Goal: Task Accomplishment & Management: Complete application form

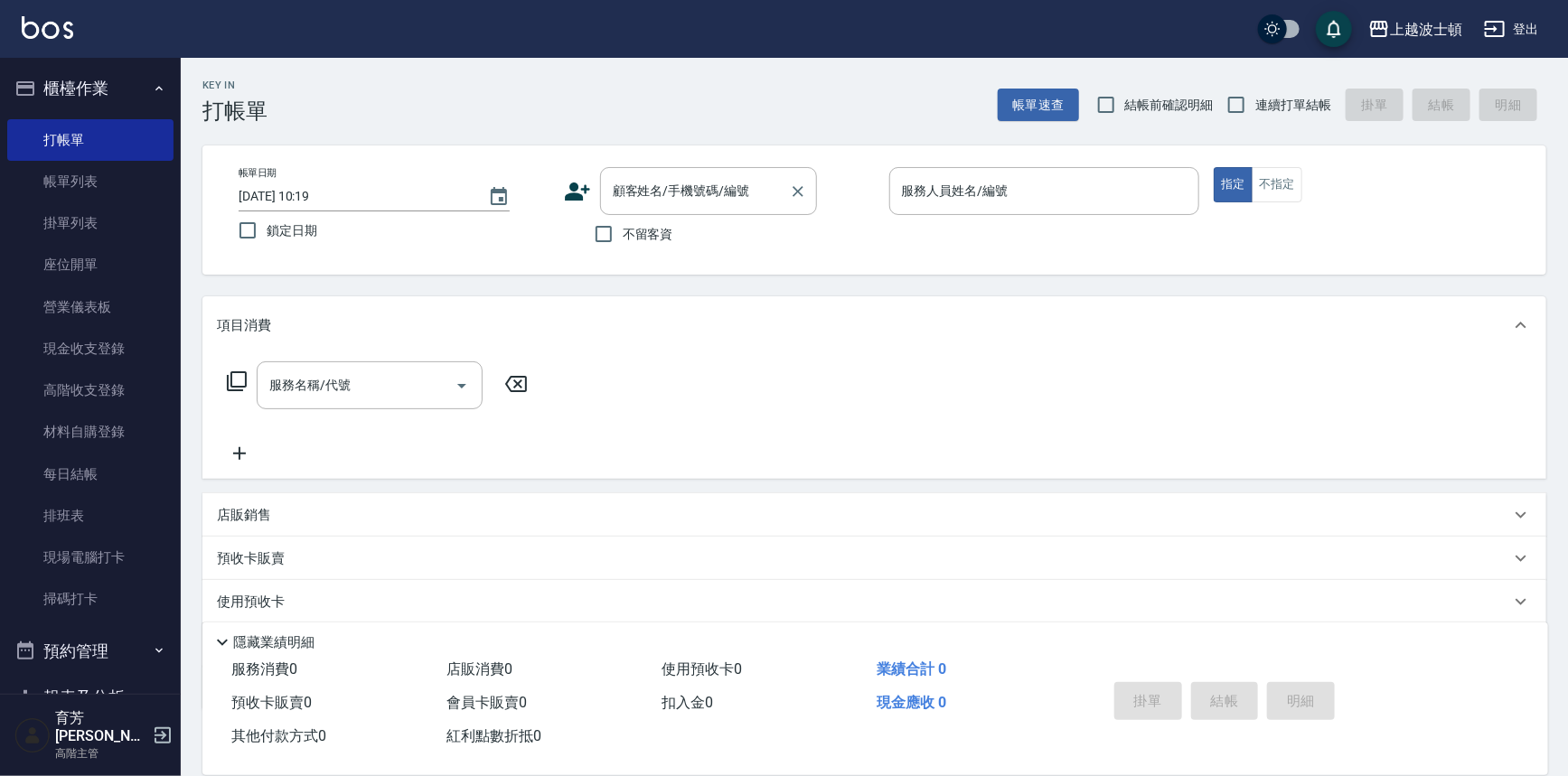
click at [644, 188] on input "顧客姓名/手機號碼/編號" at bounding box center [694, 191] width 173 height 32
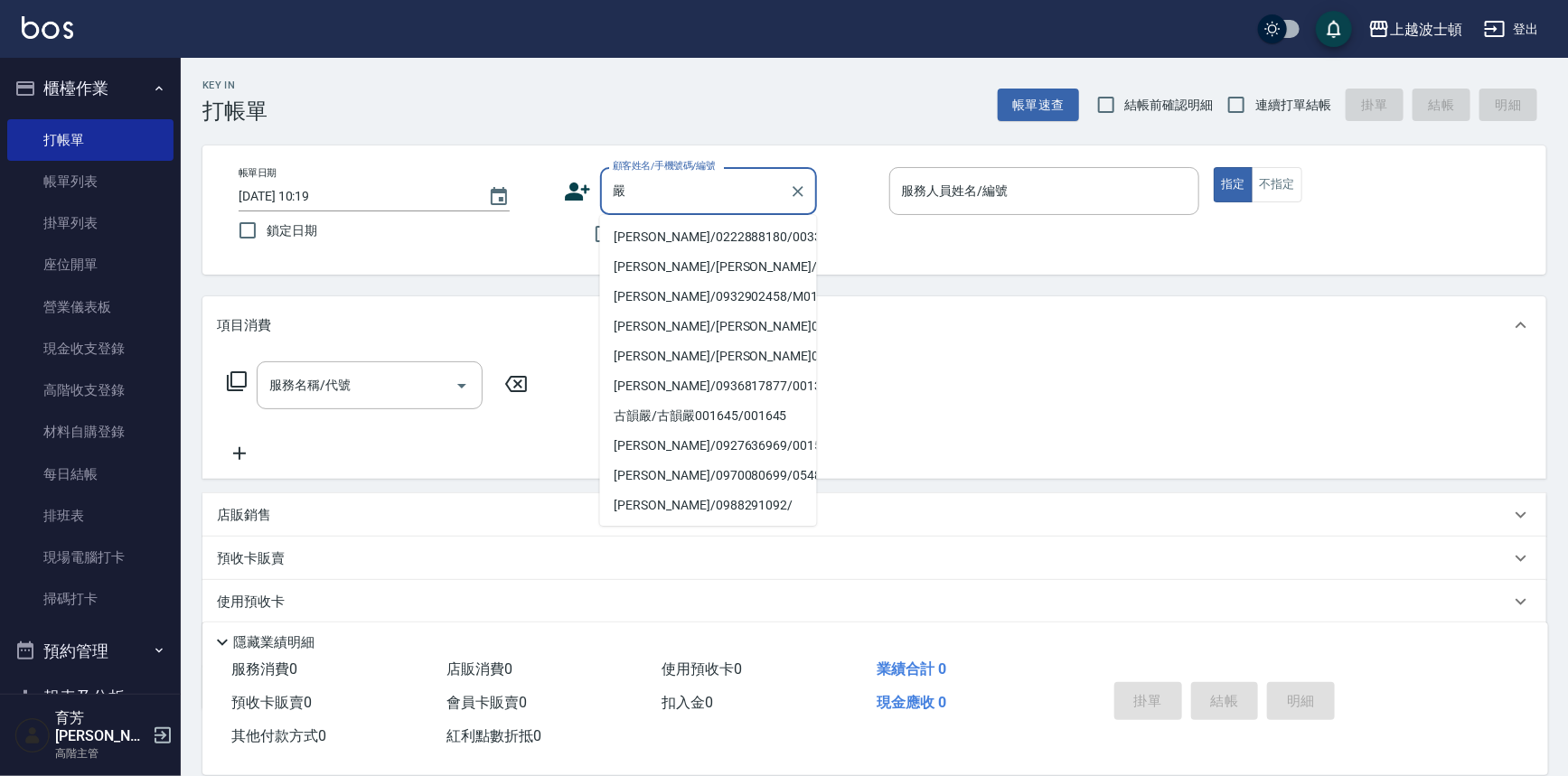
click at [700, 232] on li "[PERSON_NAME]/0222888180/003333" at bounding box center [709, 237] width 217 height 30
type input "[PERSON_NAME]/0222888180/003333"
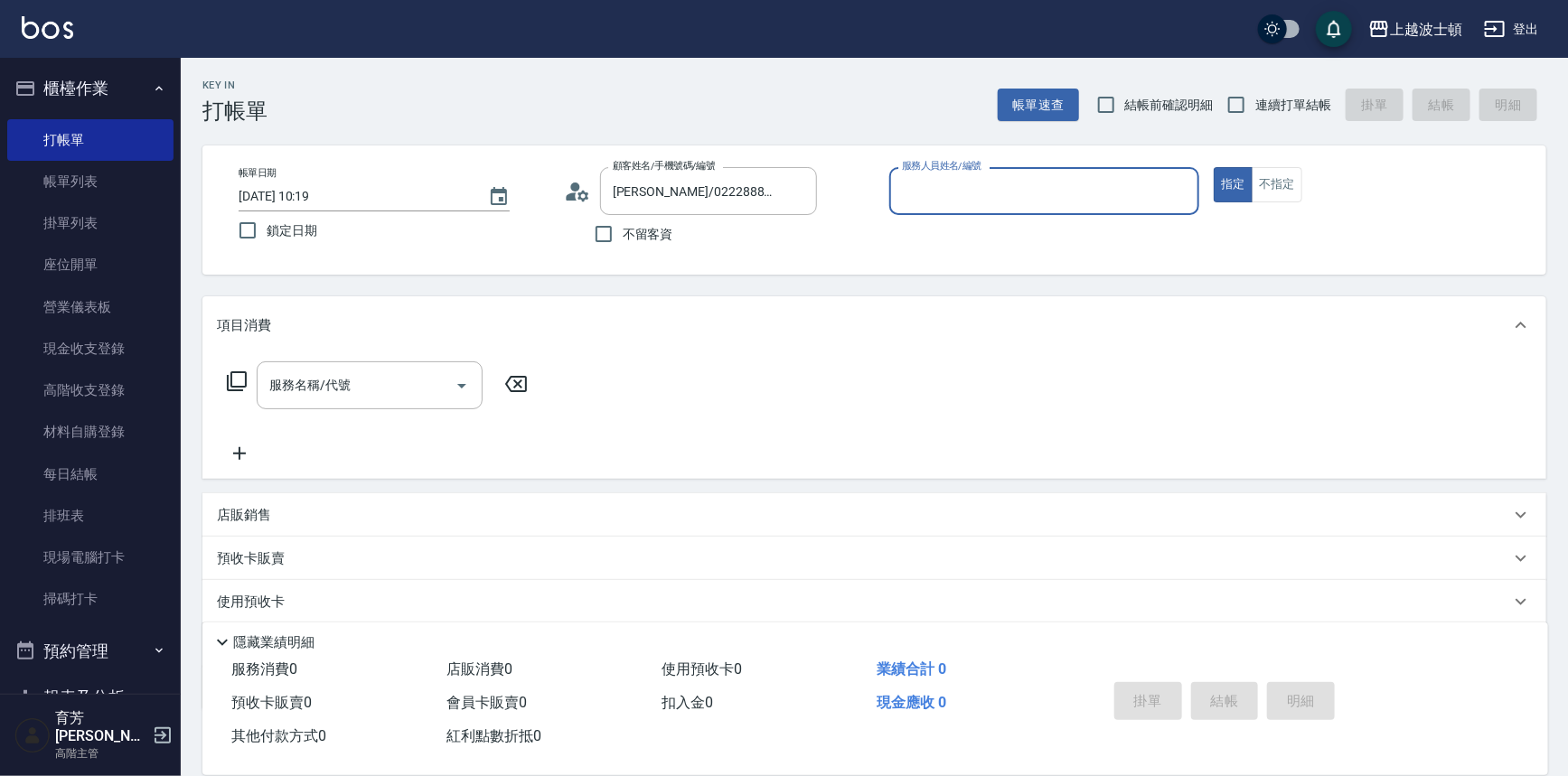
type input "[PERSON_NAME]-1"
click at [335, 385] on div "服務名稱/代號 服務名稱/代號" at bounding box center [369, 384] width 226 height 47
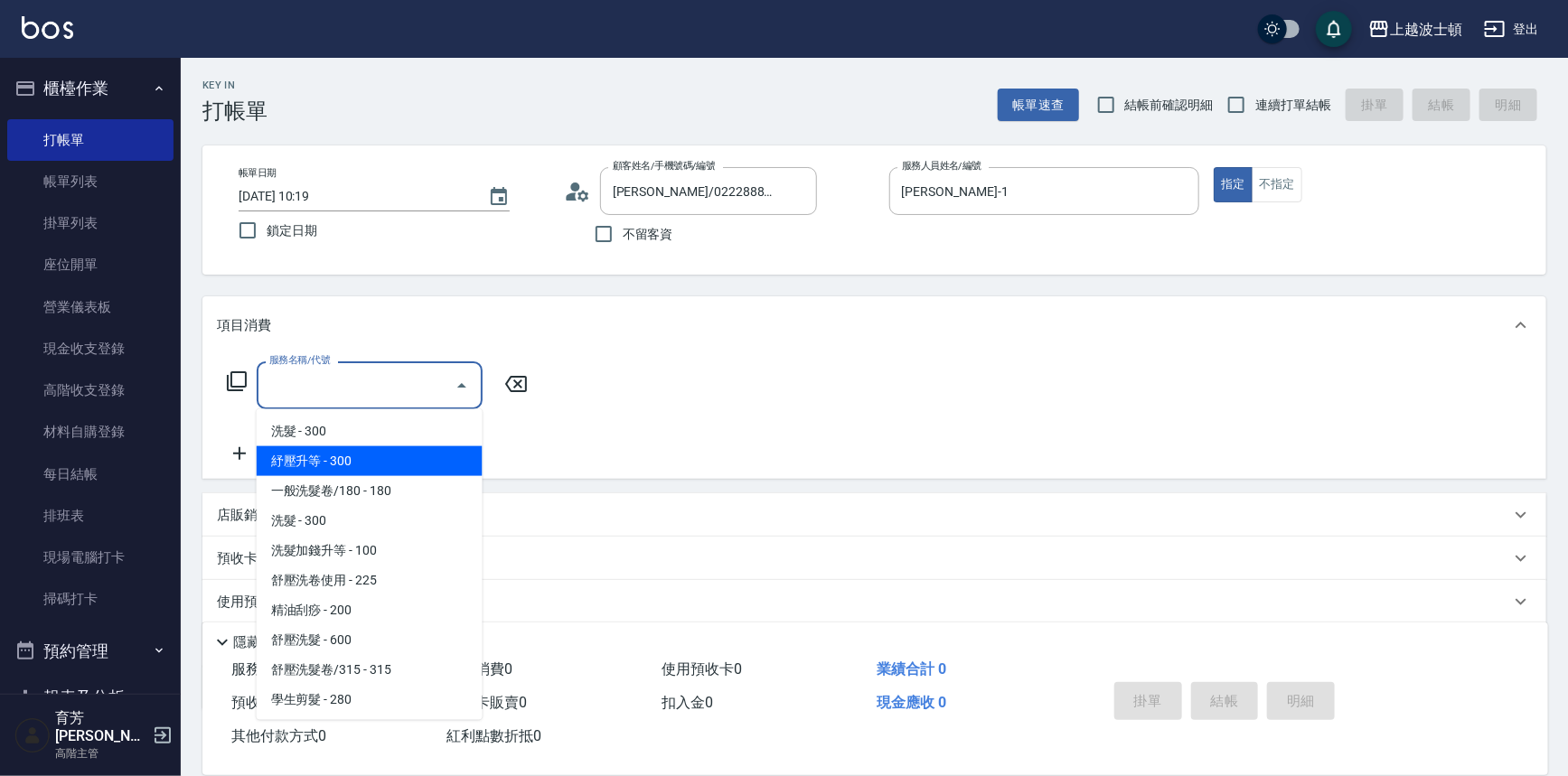
click at [386, 463] on span "紓壓升等 - 300" at bounding box center [369, 461] width 226 height 30
type input "紓壓升等(202)"
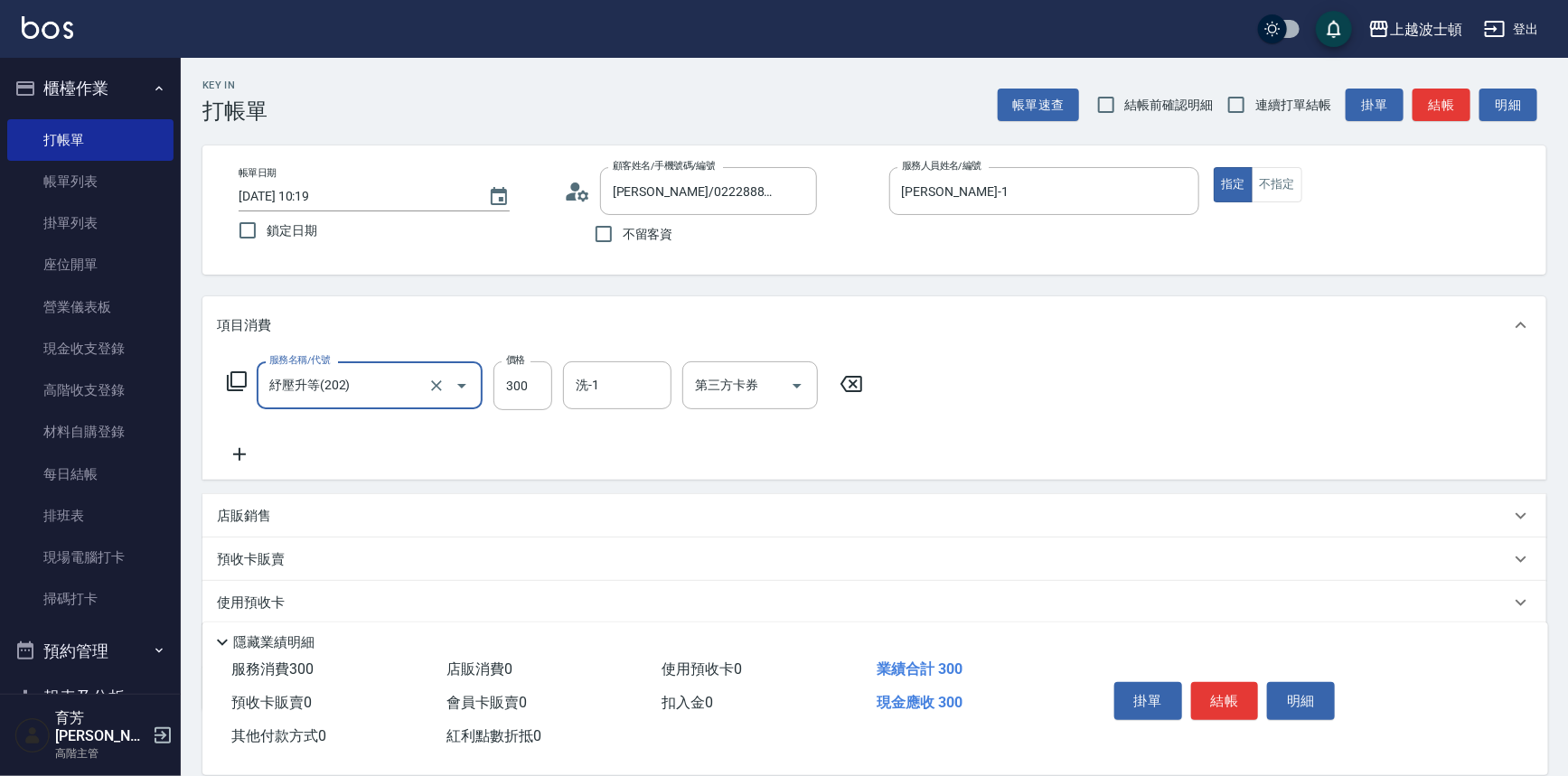
click at [246, 454] on icon at bounding box center [239, 454] width 45 height 21
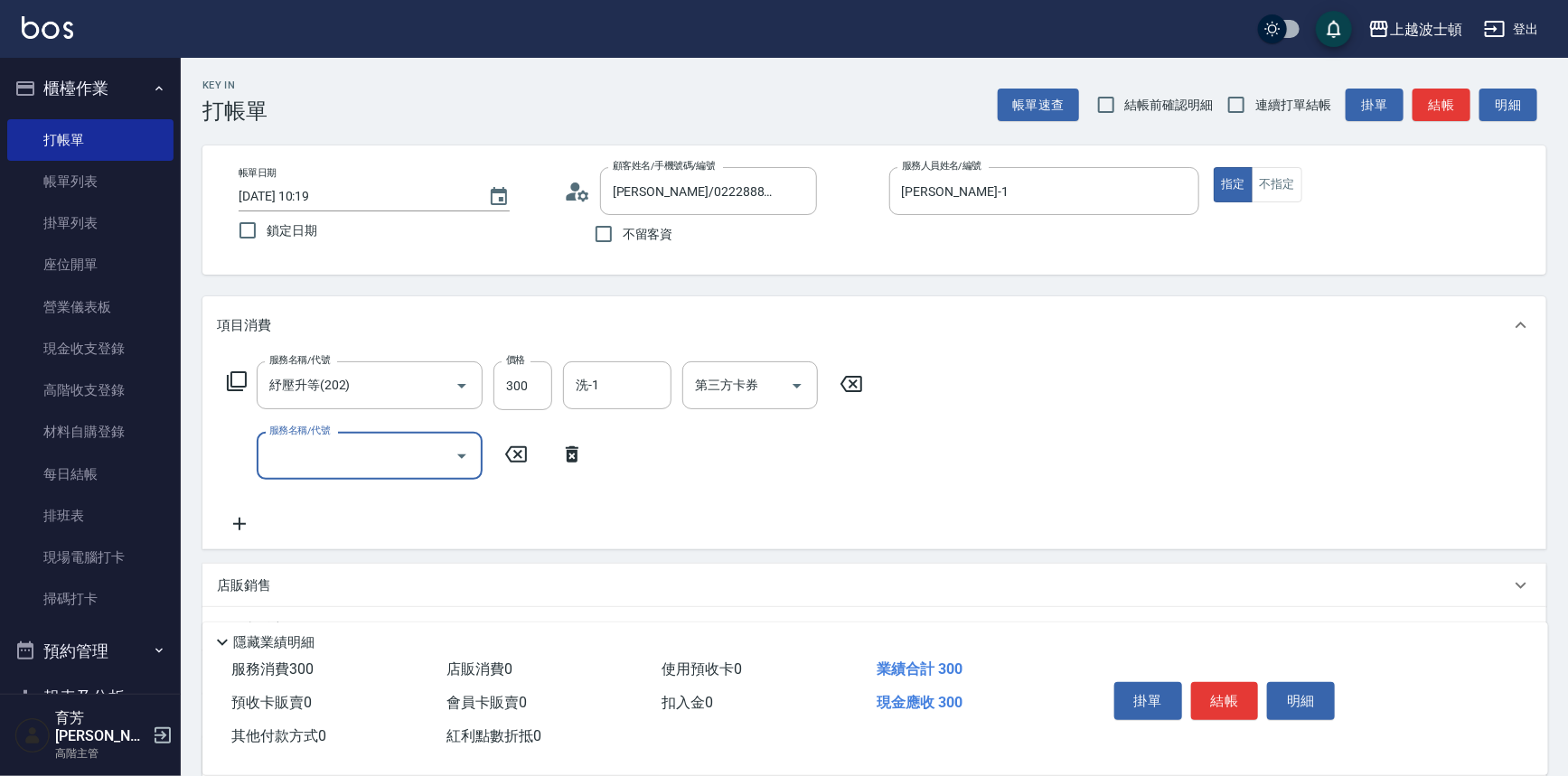
click at [312, 450] on input "服務名稱/代號" at bounding box center [356, 456] width 183 height 32
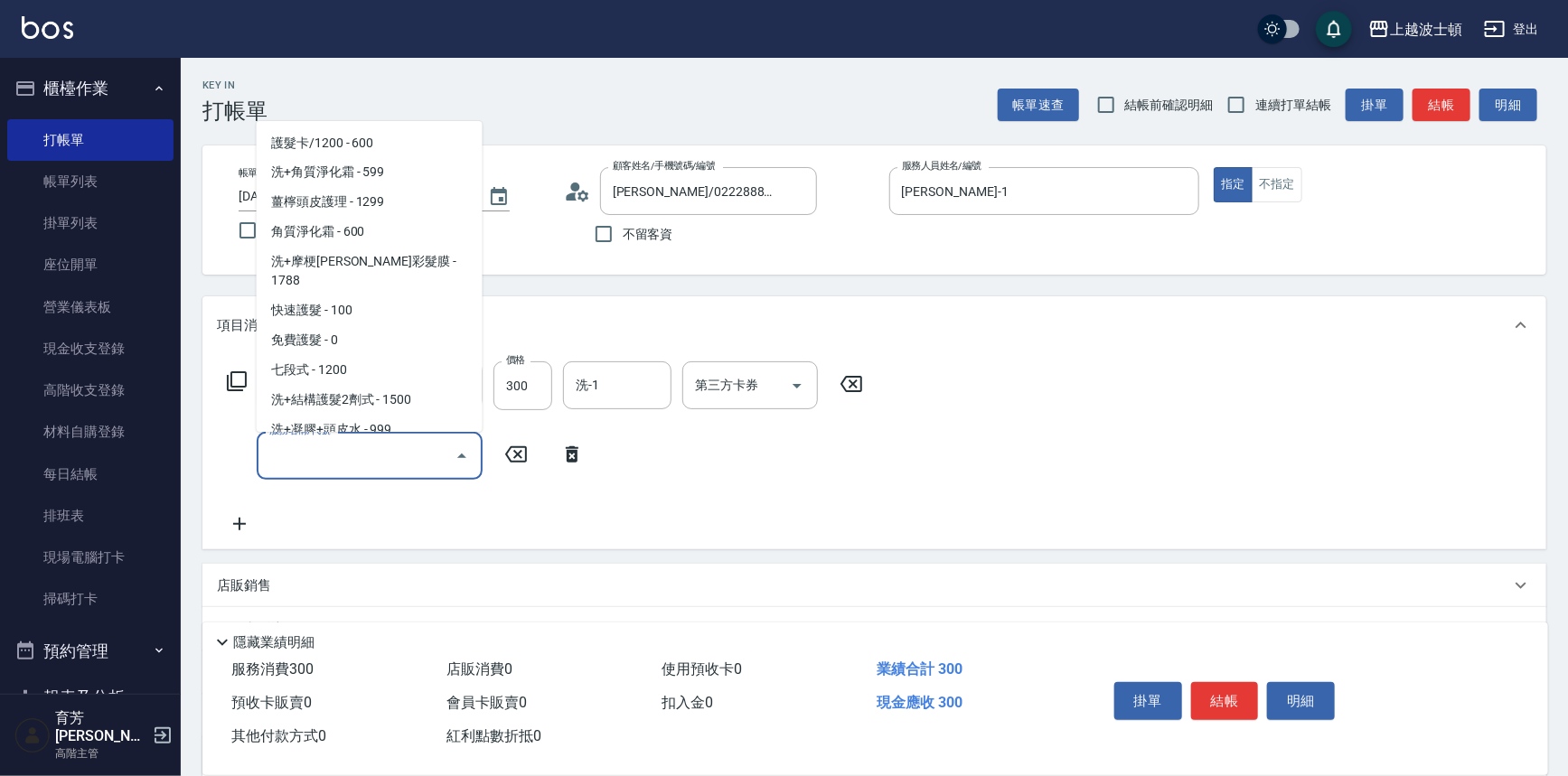
scroll to position [1671, 0]
click at [436, 173] on span "洗+角質淨化霜 - 599" at bounding box center [369, 171] width 226 height 30
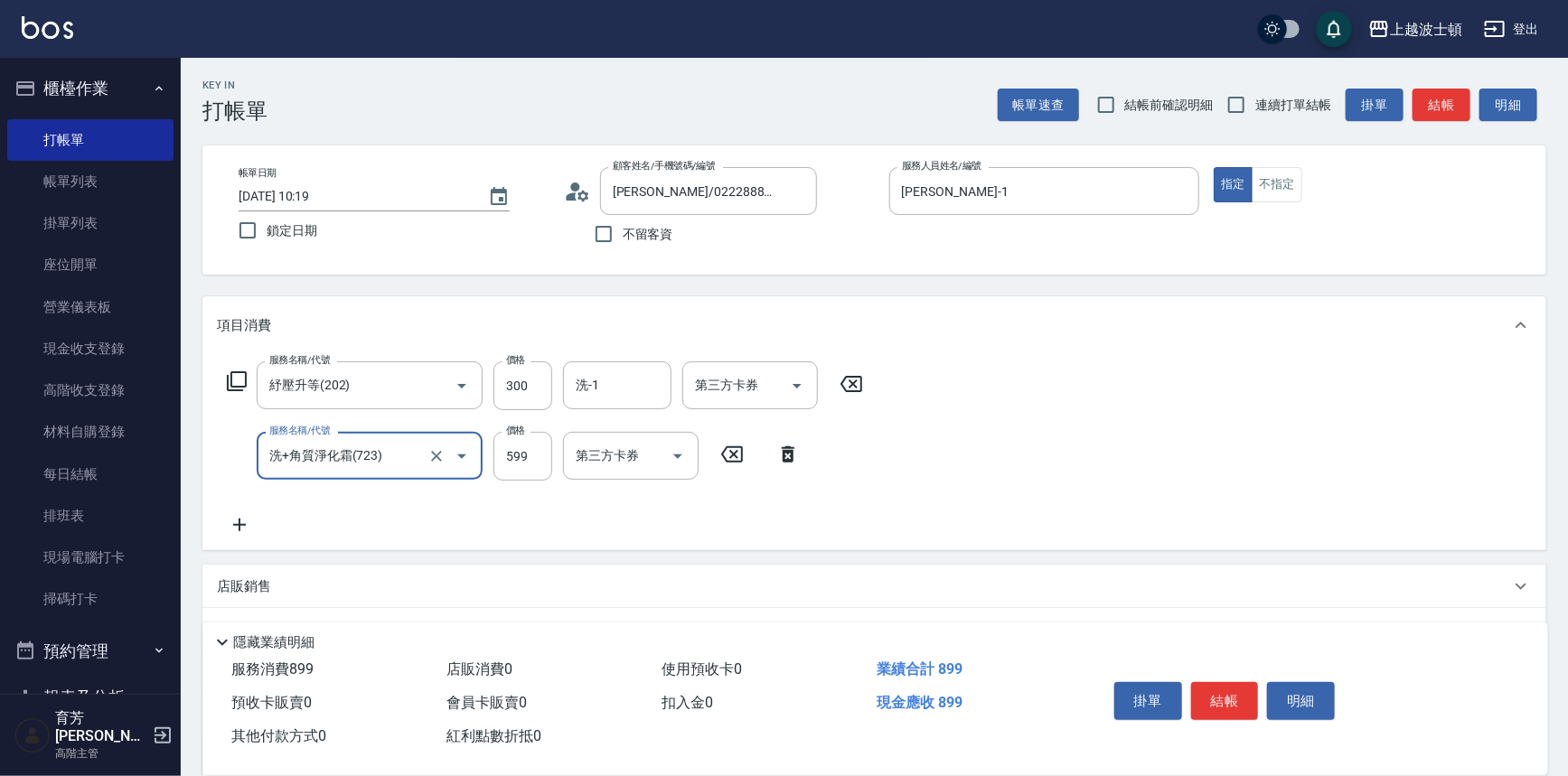
type input "洗+角質淨化霜(723)"
click at [244, 519] on icon at bounding box center [239, 524] width 45 height 21
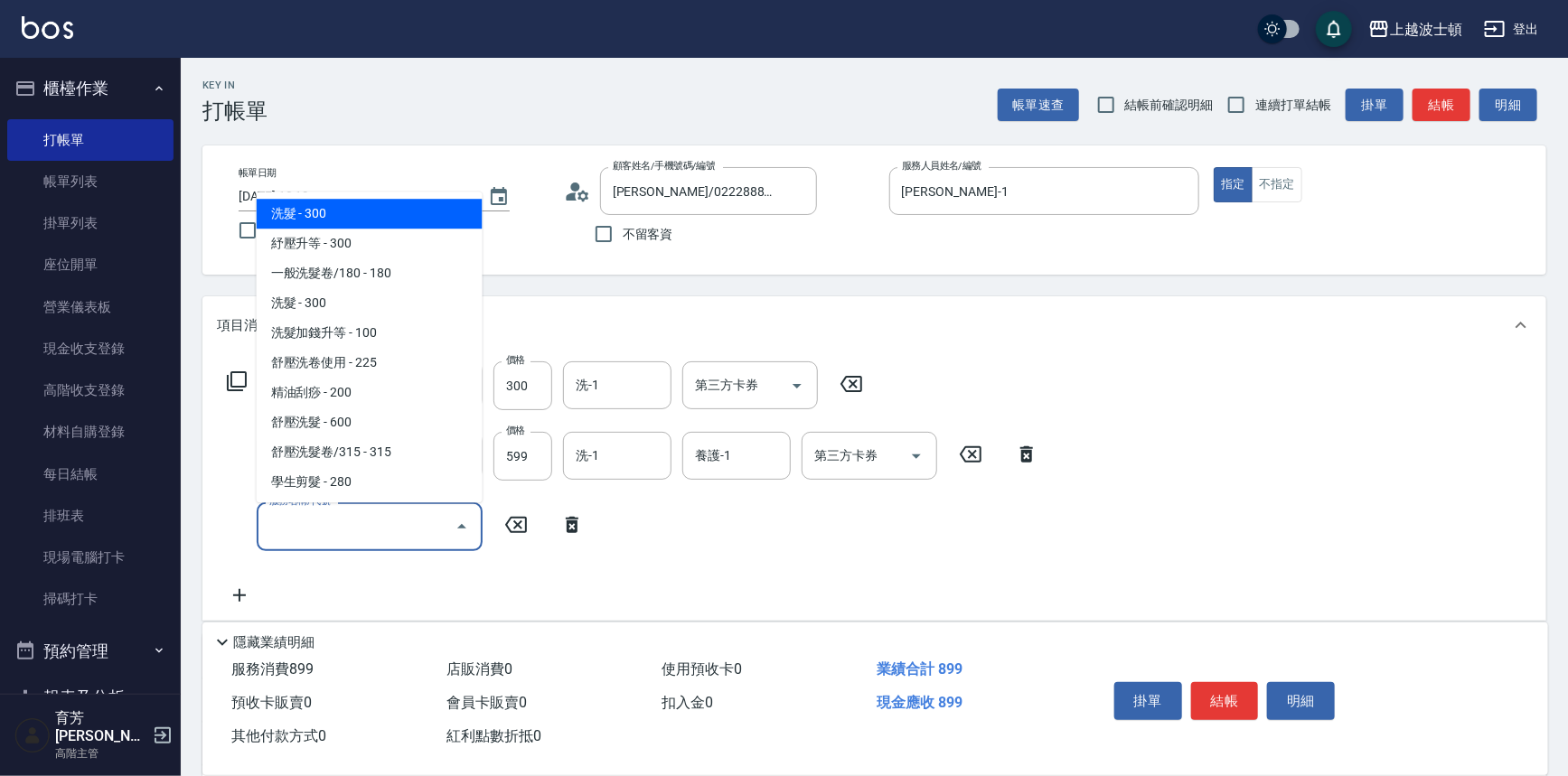
drag, startPoint x: 319, startPoint y: 521, endPoint x: 373, endPoint y: 387, distance: 144.5
click at [321, 522] on input "服務名稱/代號" at bounding box center [356, 525] width 183 height 32
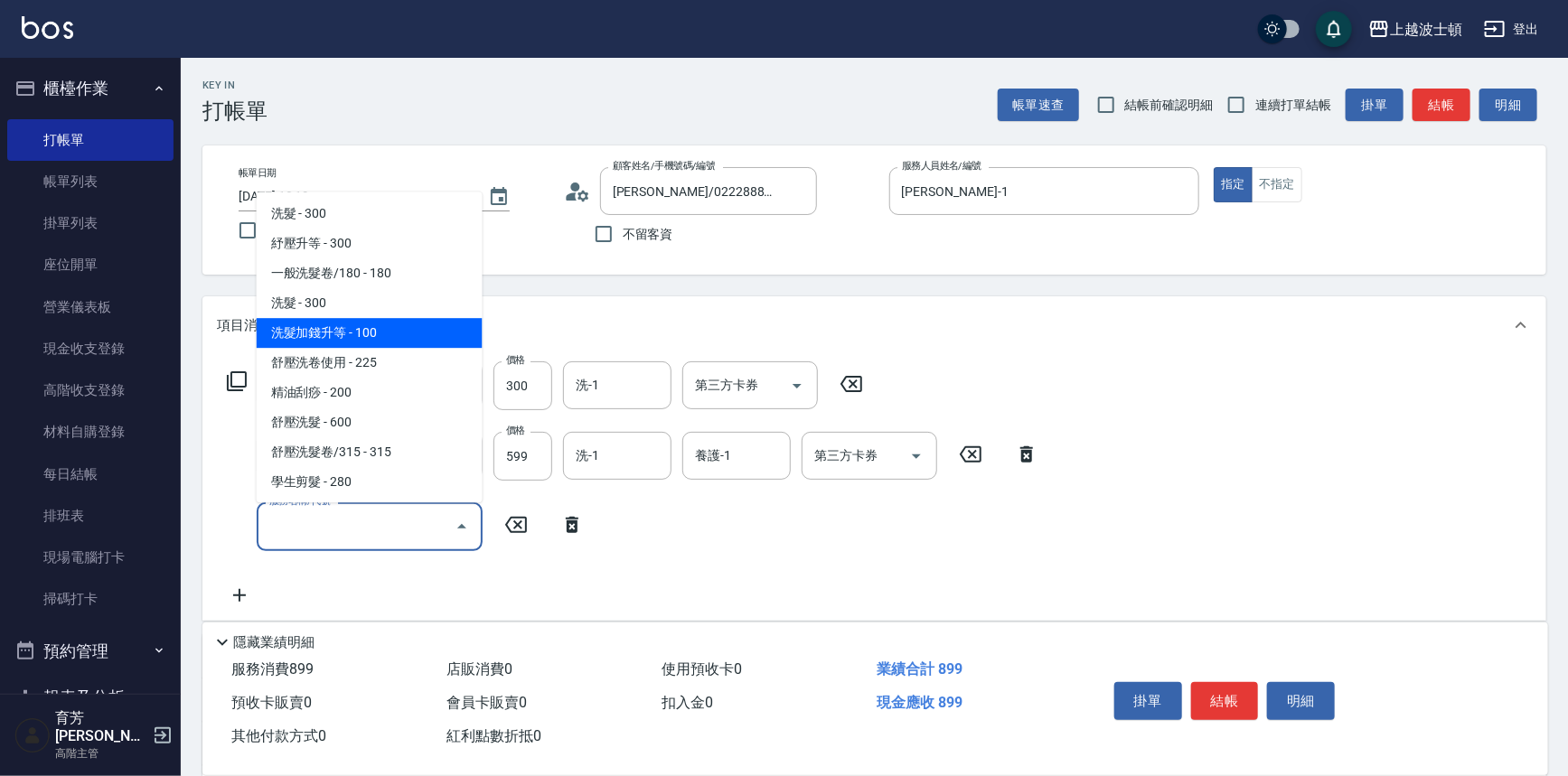
click at [400, 334] on span "洗髮加錢升等 - 100" at bounding box center [369, 334] width 226 height 30
type input "洗髮加錢升等(206)"
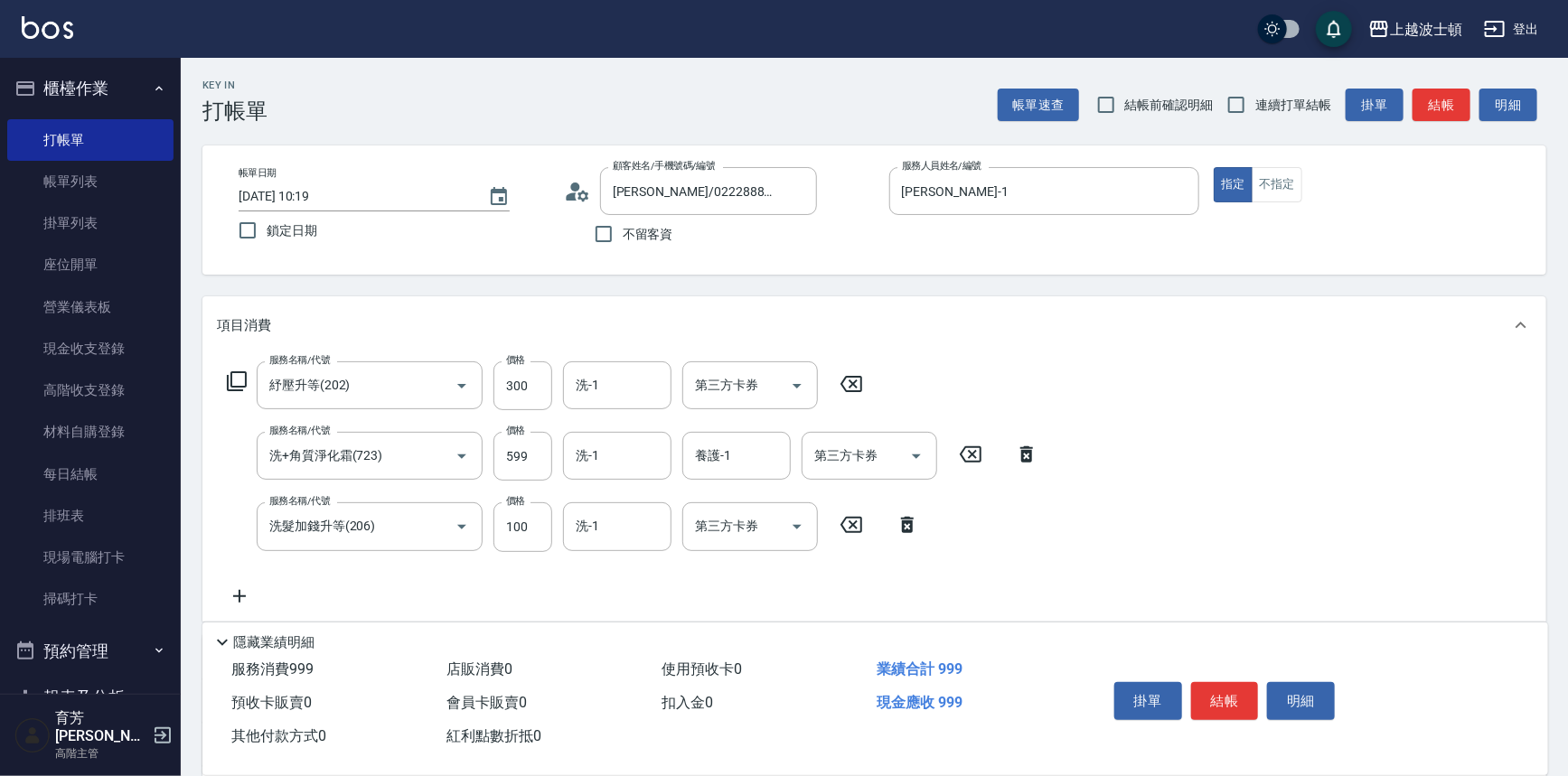
drag, startPoint x: 234, startPoint y: 591, endPoint x: 256, endPoint y: 593, distance: 22.1
click at [256, 593] on icon at bounding box center [239, 596] width 45 height 21
drag, startPoint x: 363, startPoint y: 587, endPoint x: 370, endPoint y: 559, distance: 28.9
click at [365, 579] on div "服務名稱/代號" at bounding box center [369, 597] width 226 height 47
click at [462, 591] on icon "Open" at bounding box center [462, 597] width 21 height 21
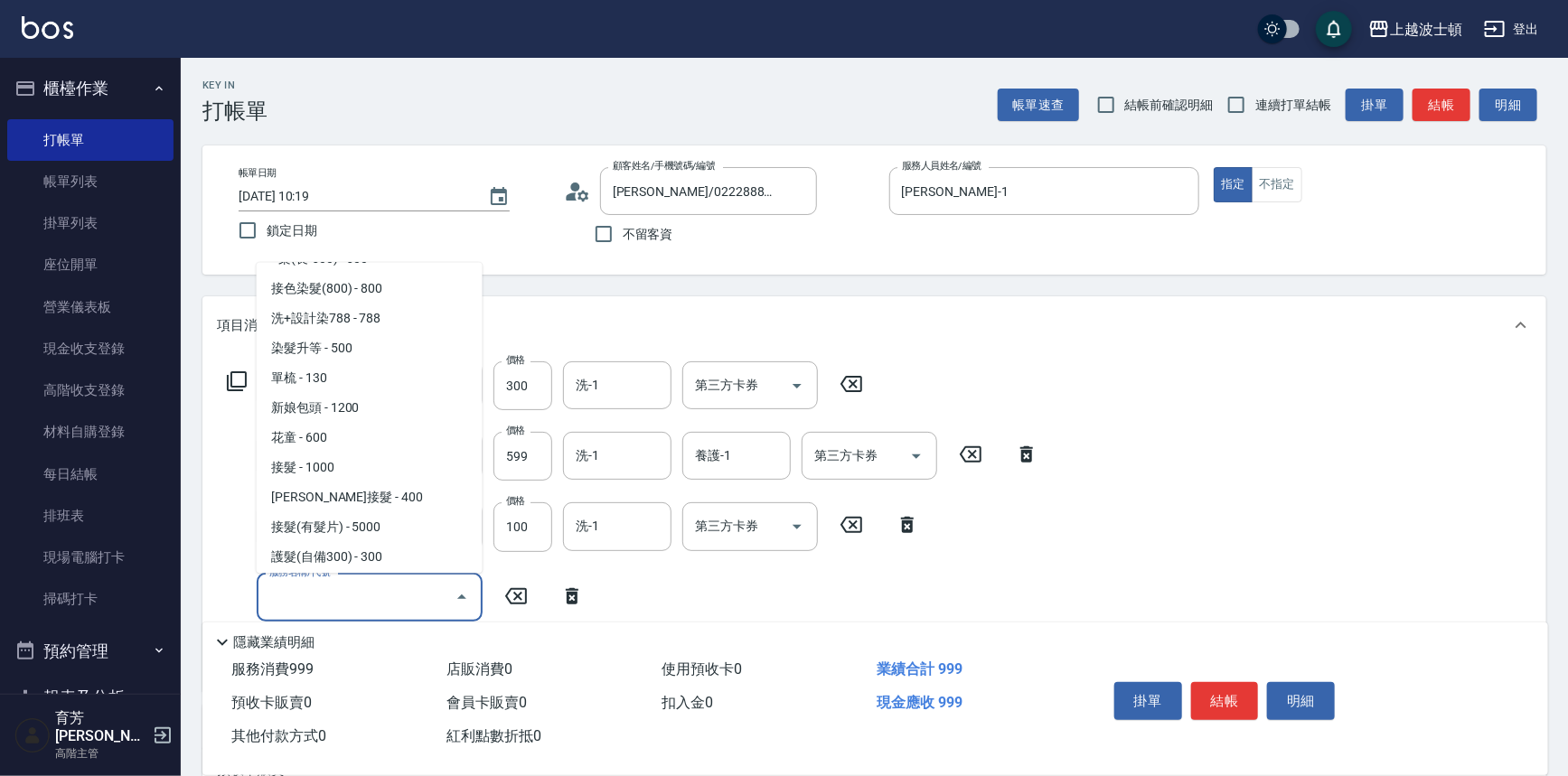
scroll to position [1011, 0]
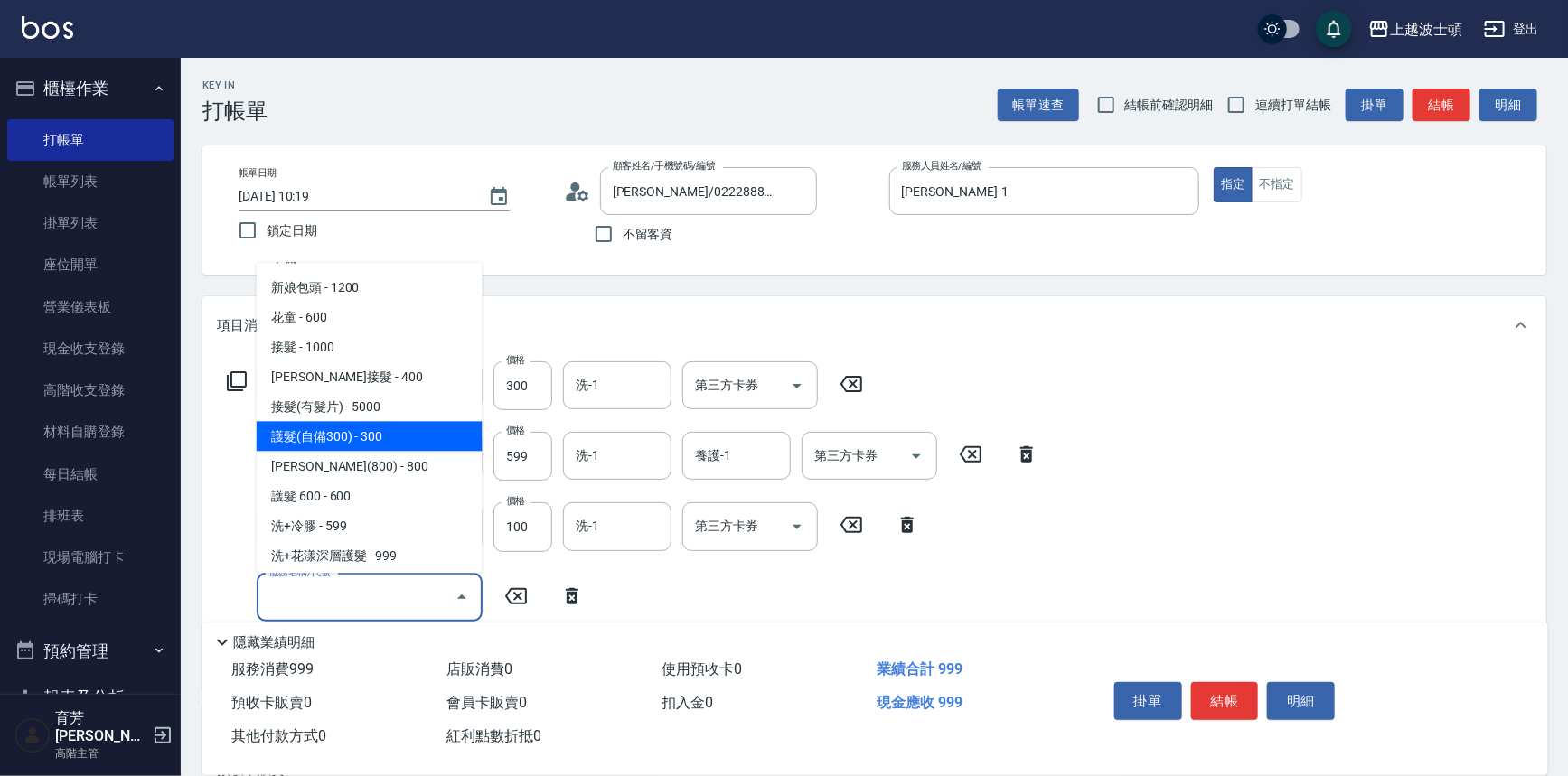
click at [411, 439] on span "護髮(自備300) - 300" at bounding box center [369, 436] width 226 height 30
type input "護髮(自備300)(701)"
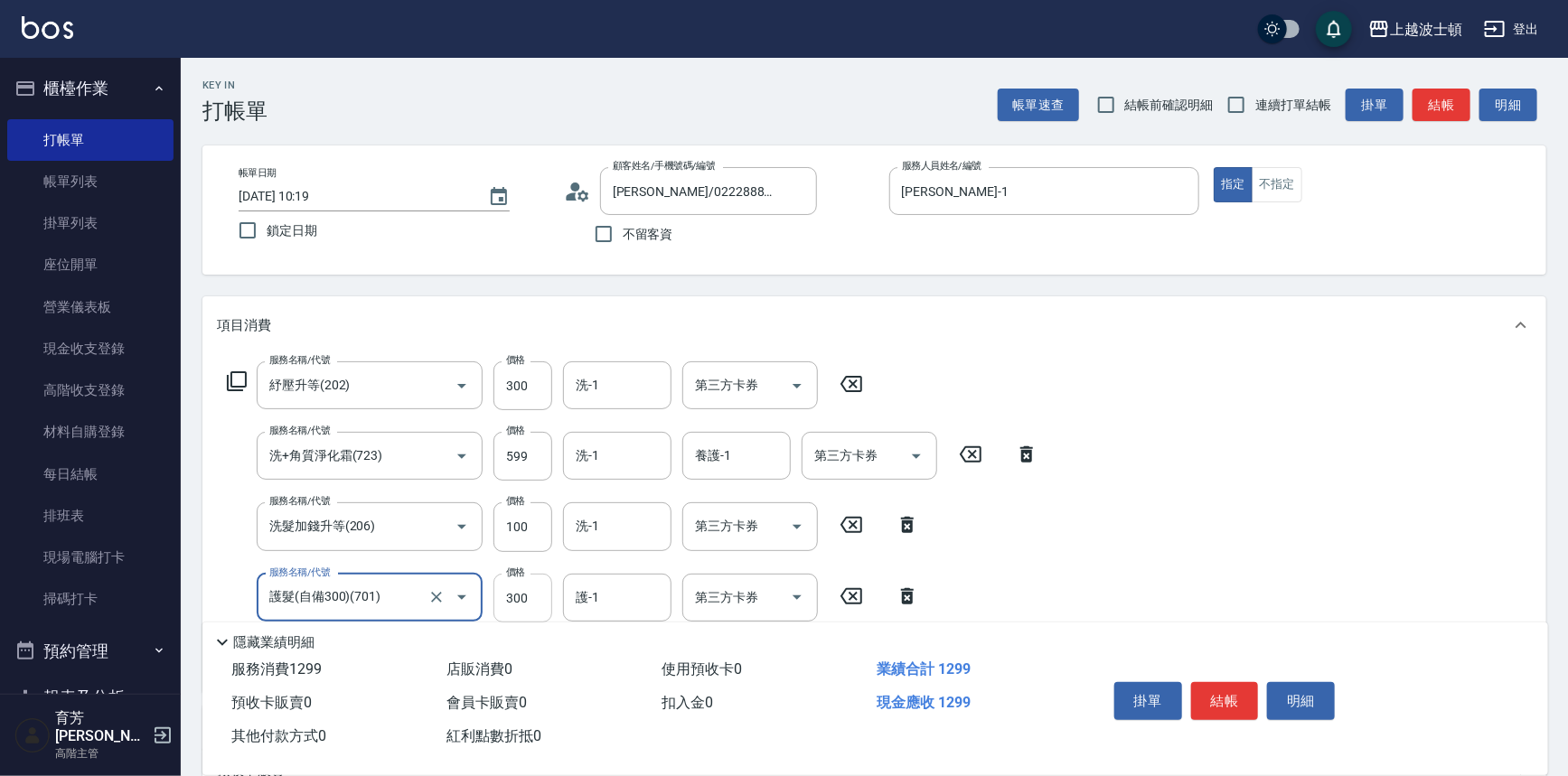
click at [522, 584] on input "300" at bounding box center [523, 598] width 59 height 48
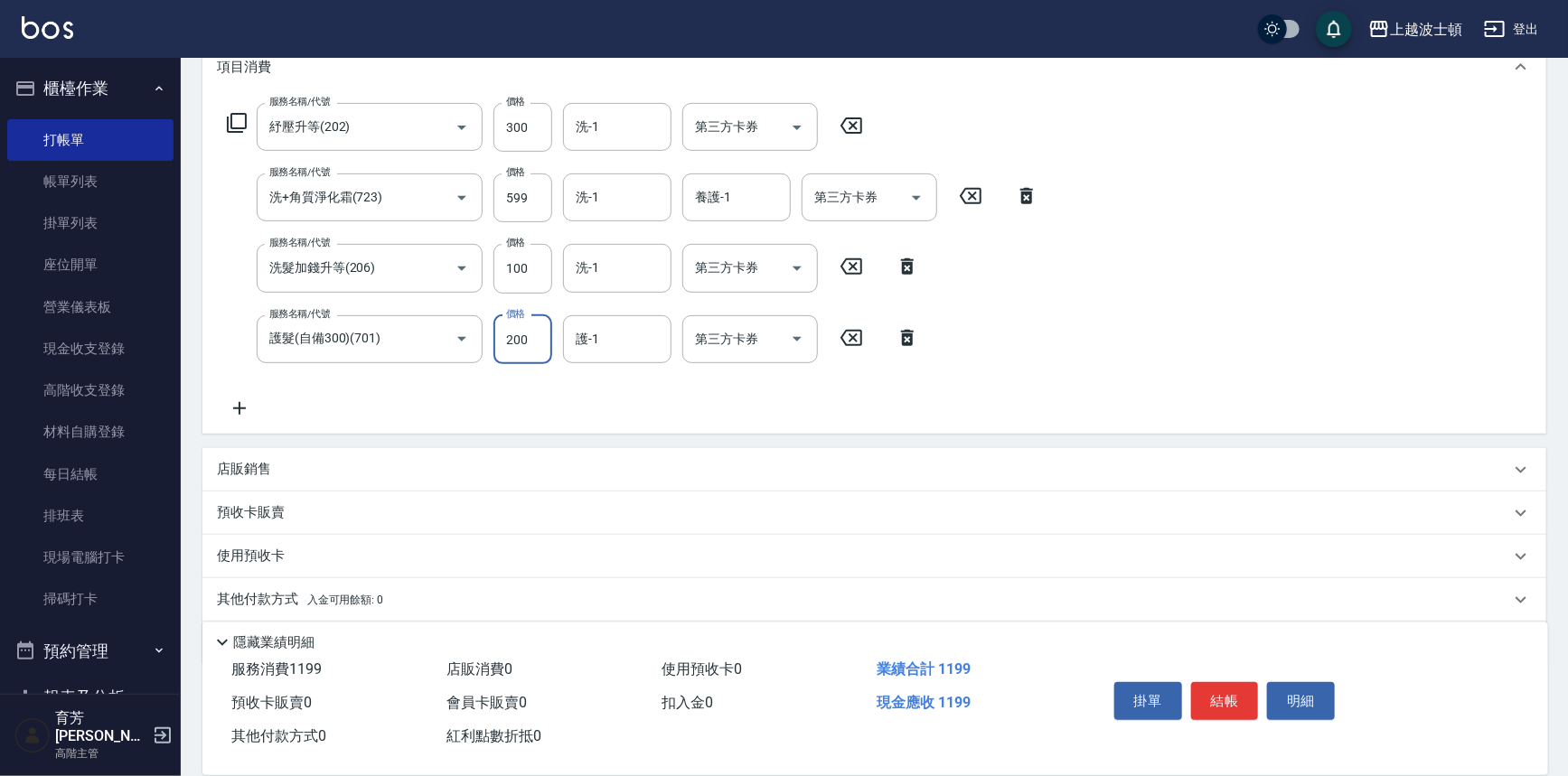
scroll to position [280, 0]
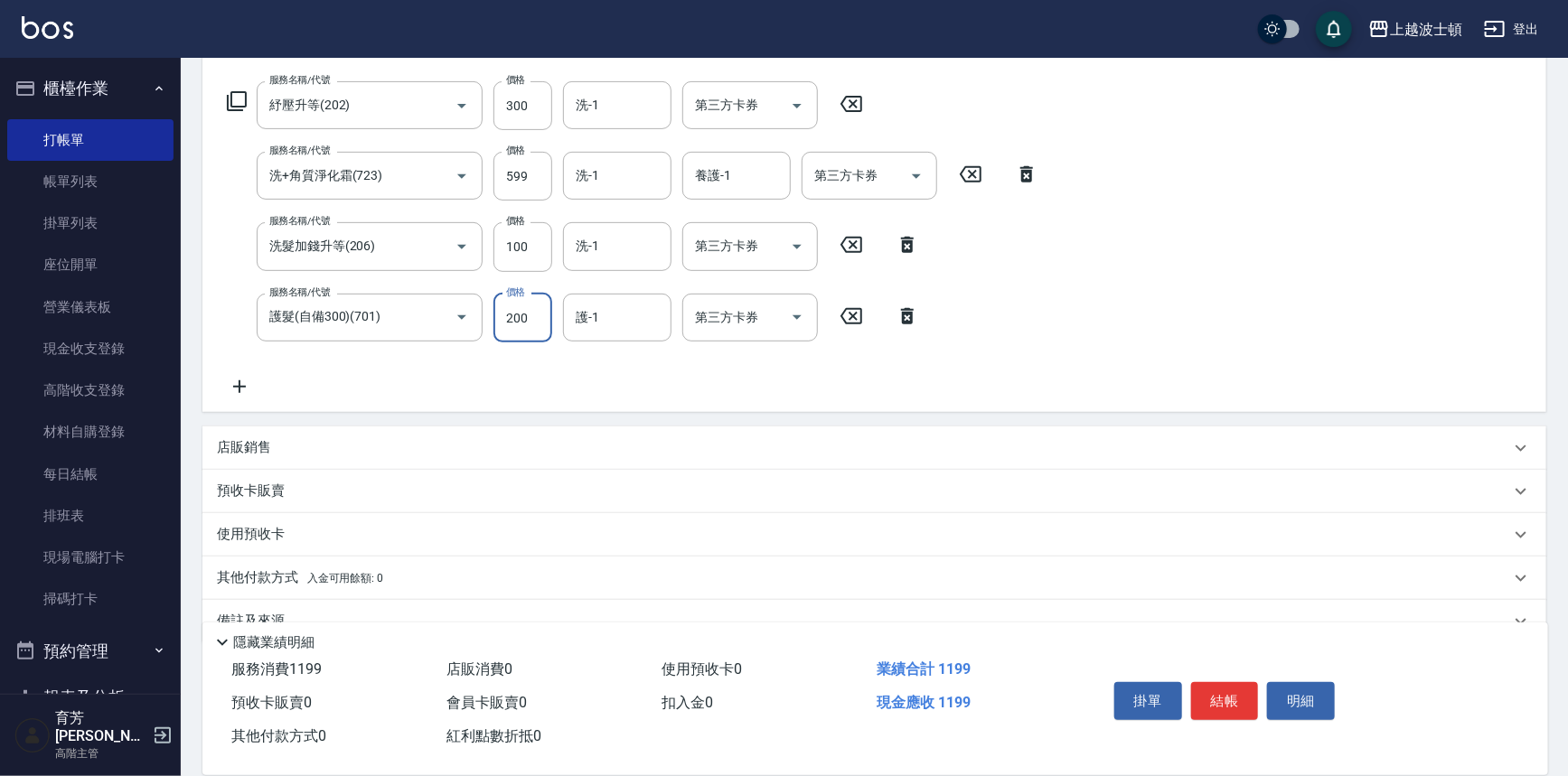
type input "200"
click at [243, 383] on icon at bounding box center [239, 386] width 45 height 21
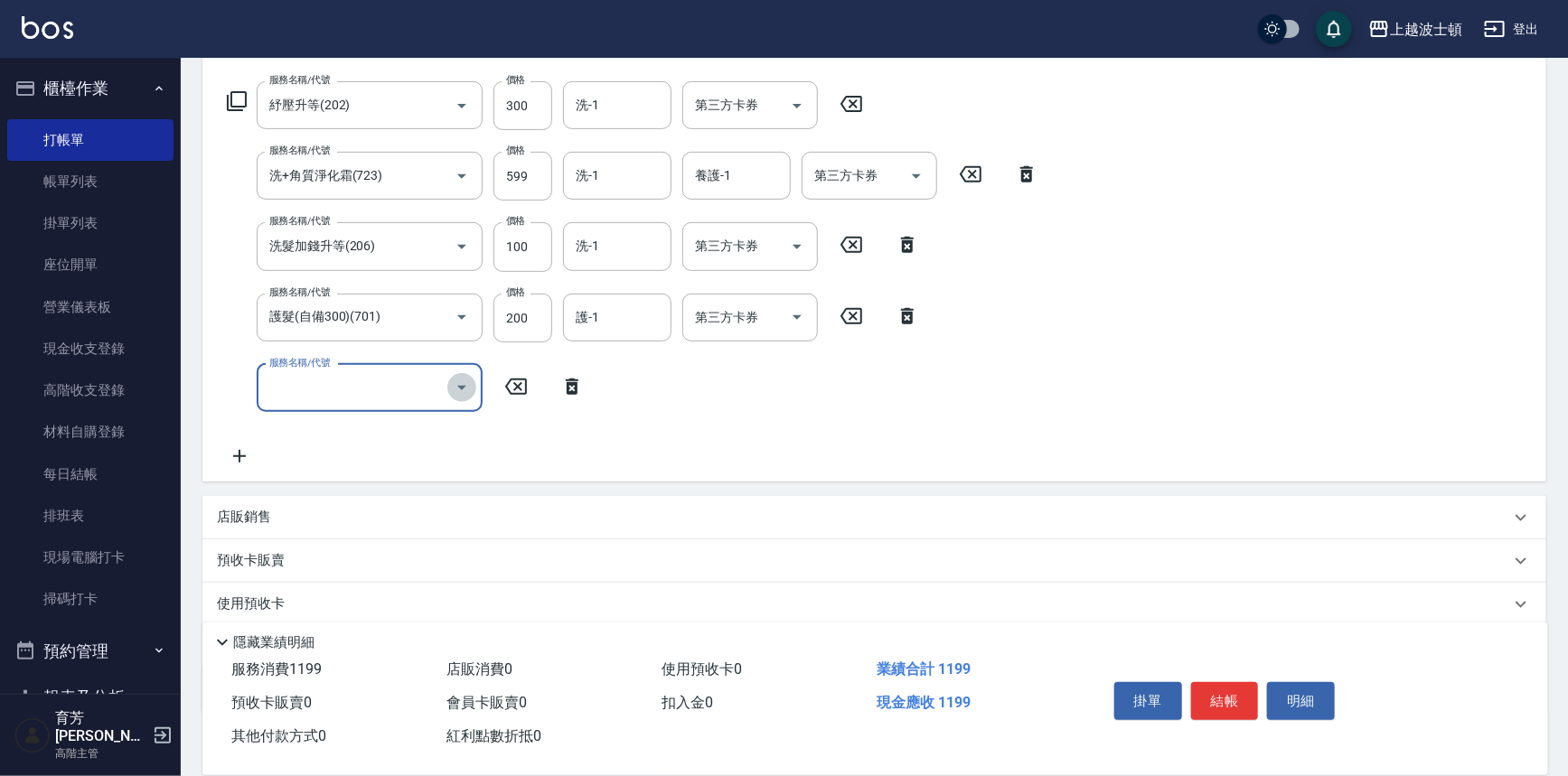
click at [463, 387] on icon "Open" at bounding box center [461, 388] width 9 height 5
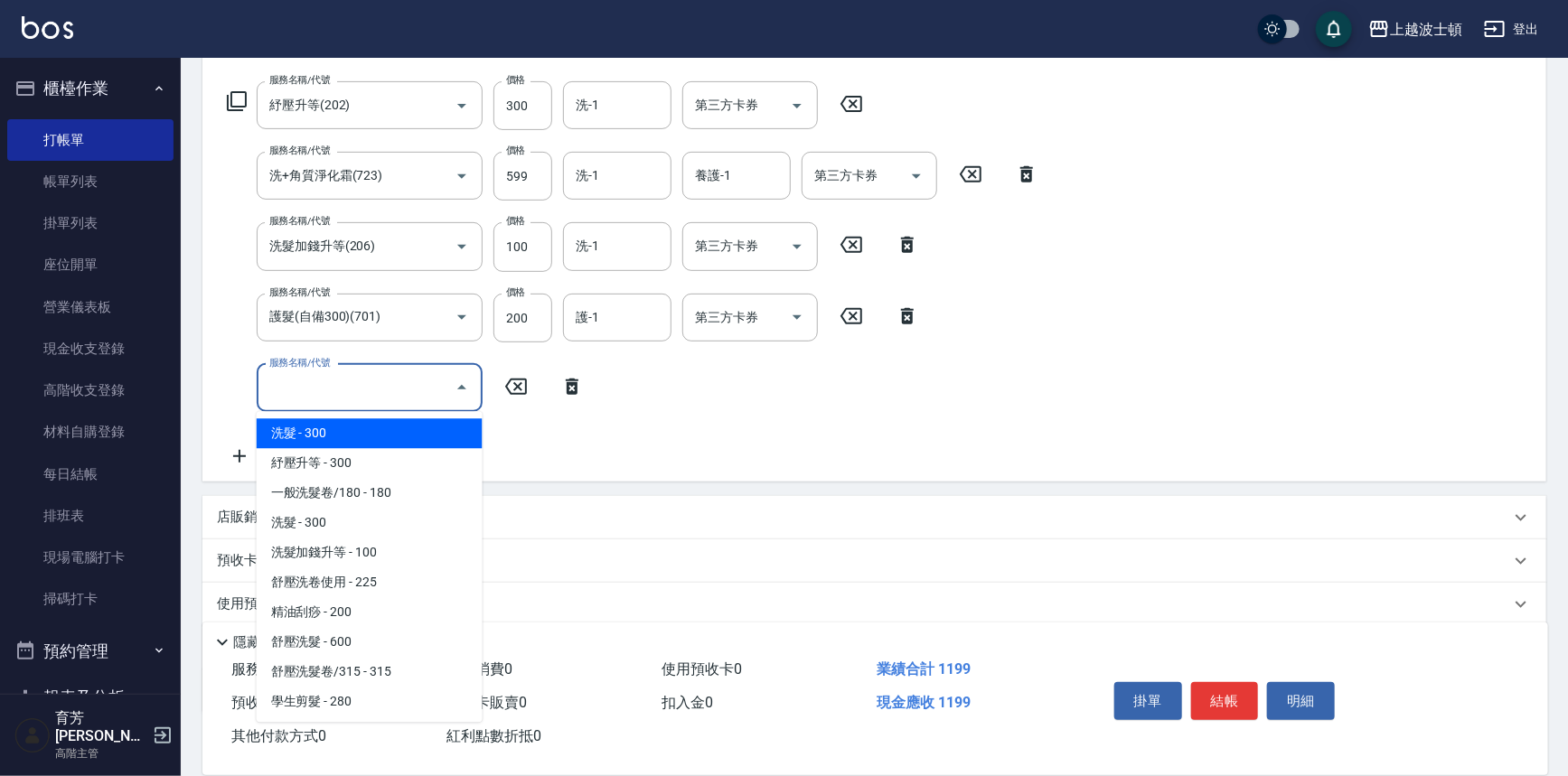
scroll to position [274, 0]
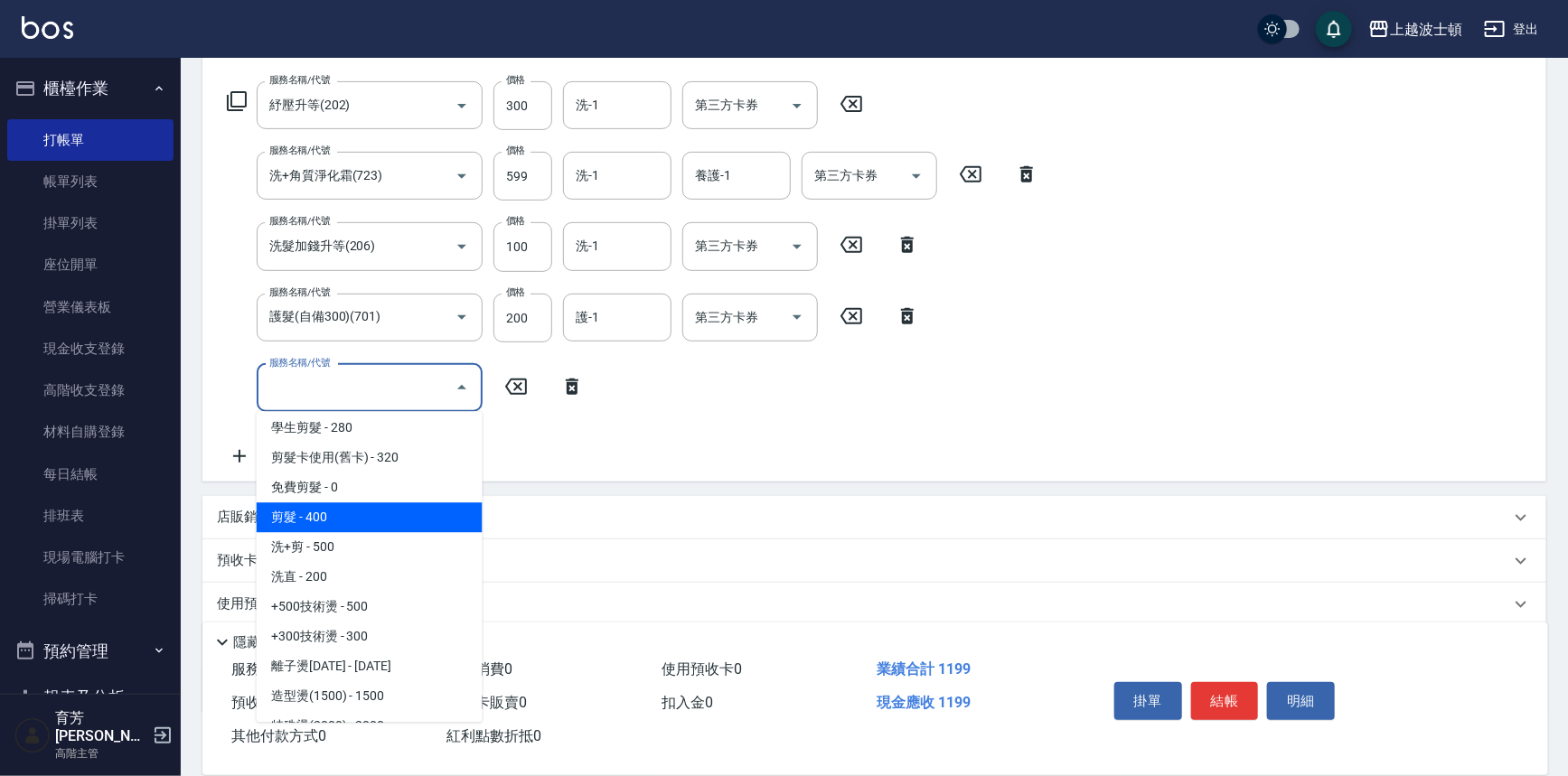
click at [344, 515] on span "剪髮 - 400" at bounding box center [369, 517] width 226 height 30
type input "剪髮(305)"
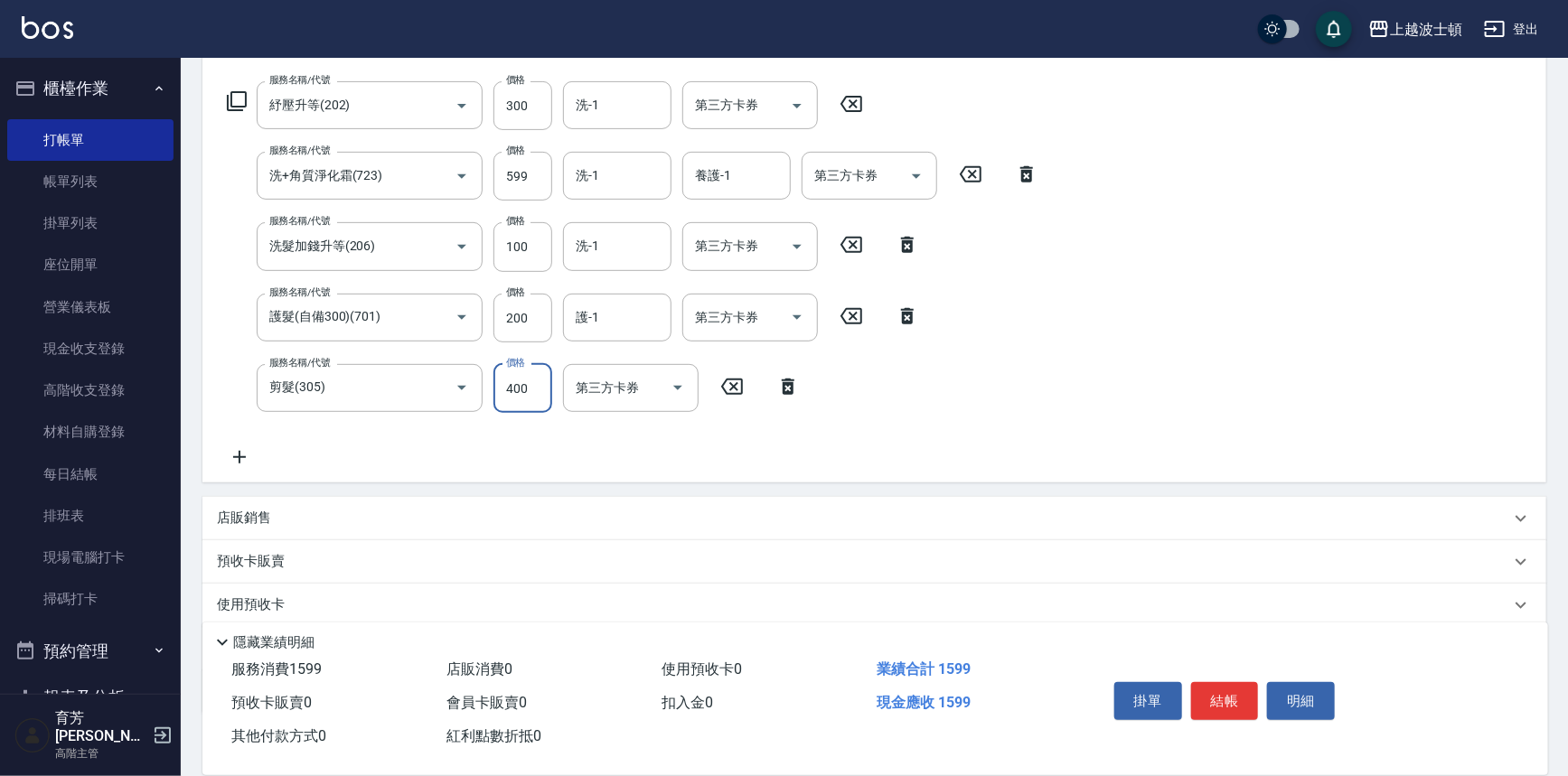
click at [507, 388] on input "400" at bounding box center [523, 388] width 59 height 48
type input "350"
click at [616, 112] on input "洗-1" at bounding box center [617, 104] width 92 height 32
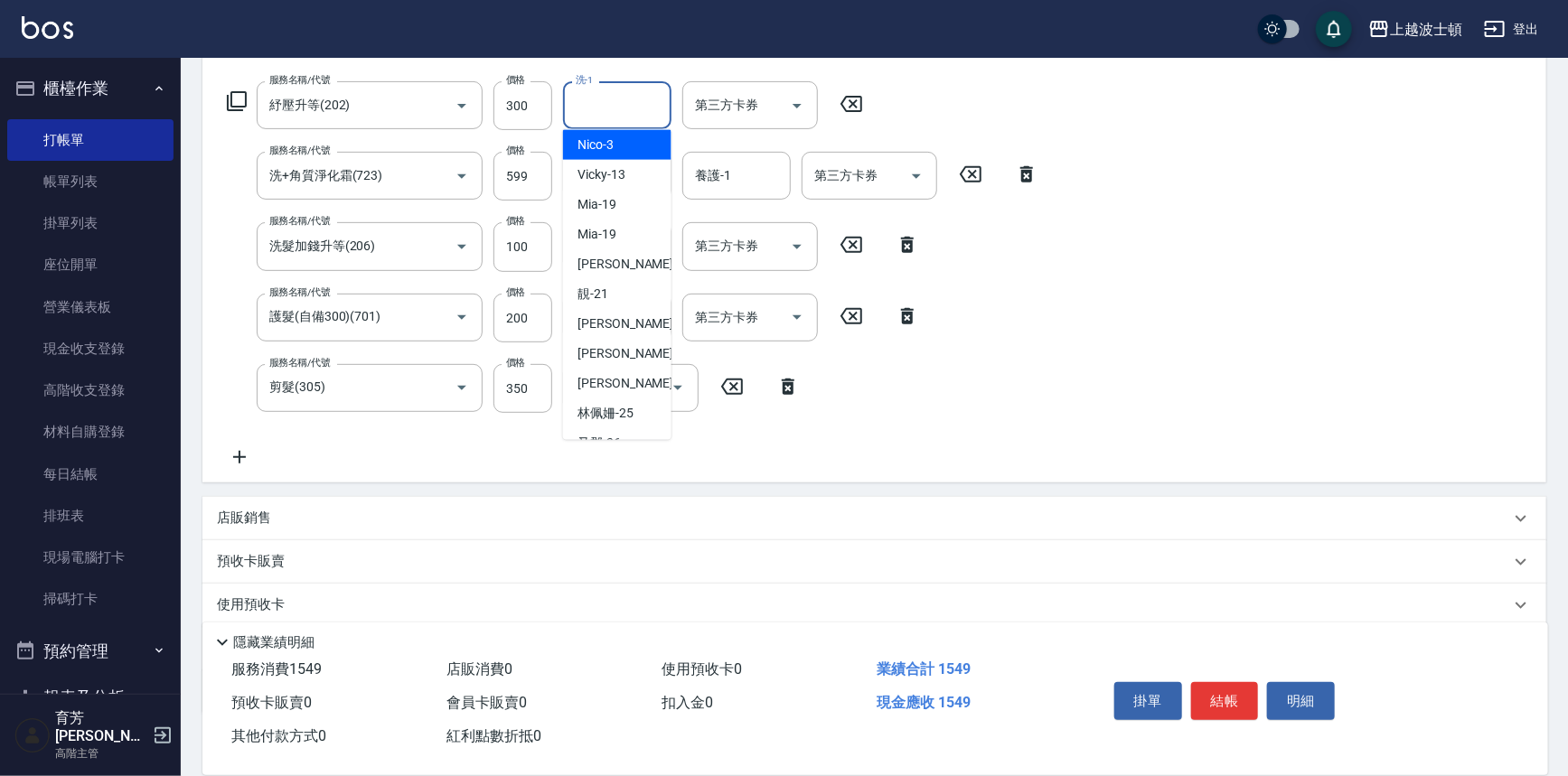
scroll to position [101, 0]
click at [628, 329] on div "雅如 -22" at bounding box center [618, 319] width 108 height 30
type input "雅如-22"
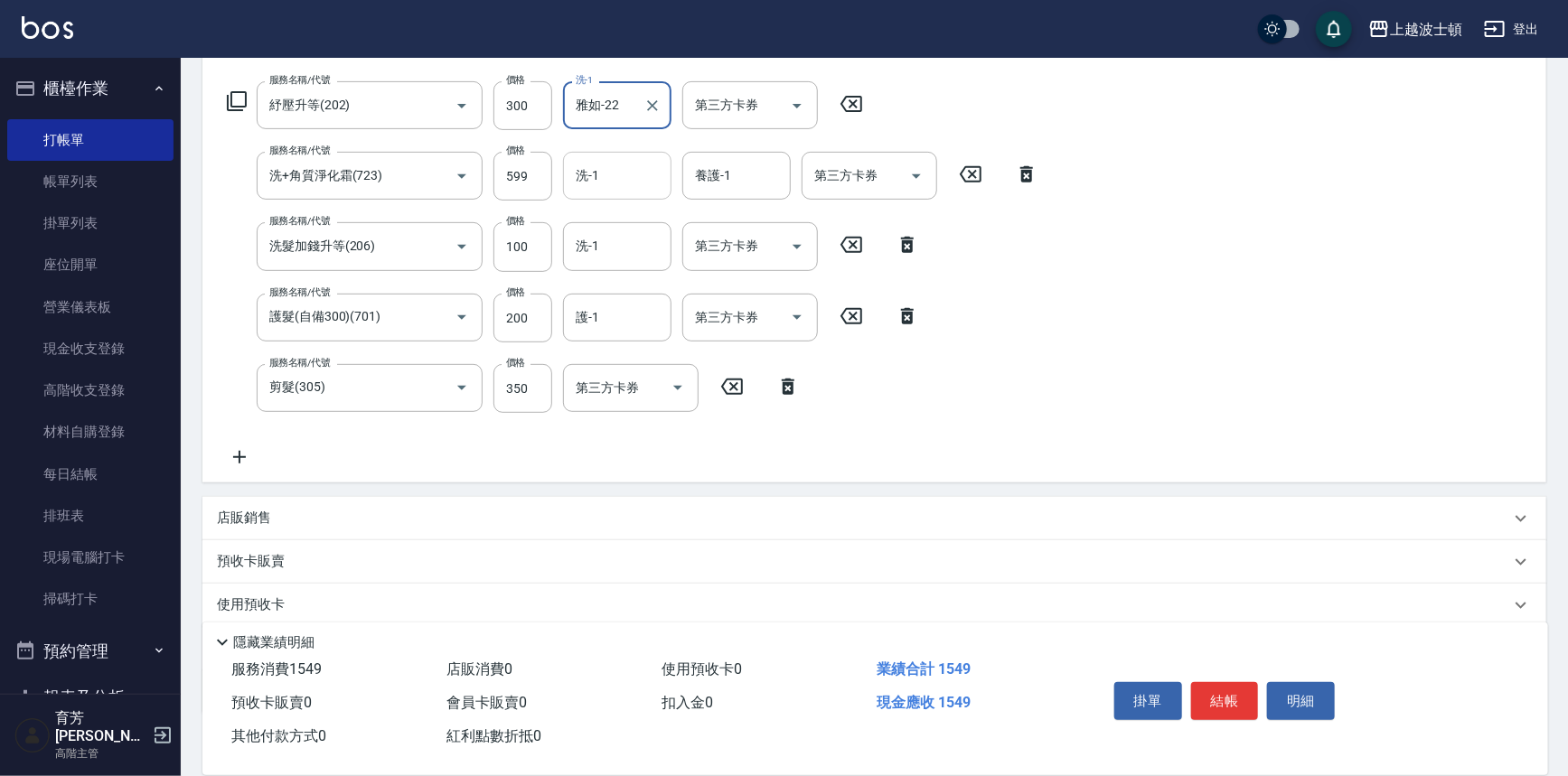
click at [600, 173] on input "洗-1" at bounding box center [617, 175] width 92 height 32
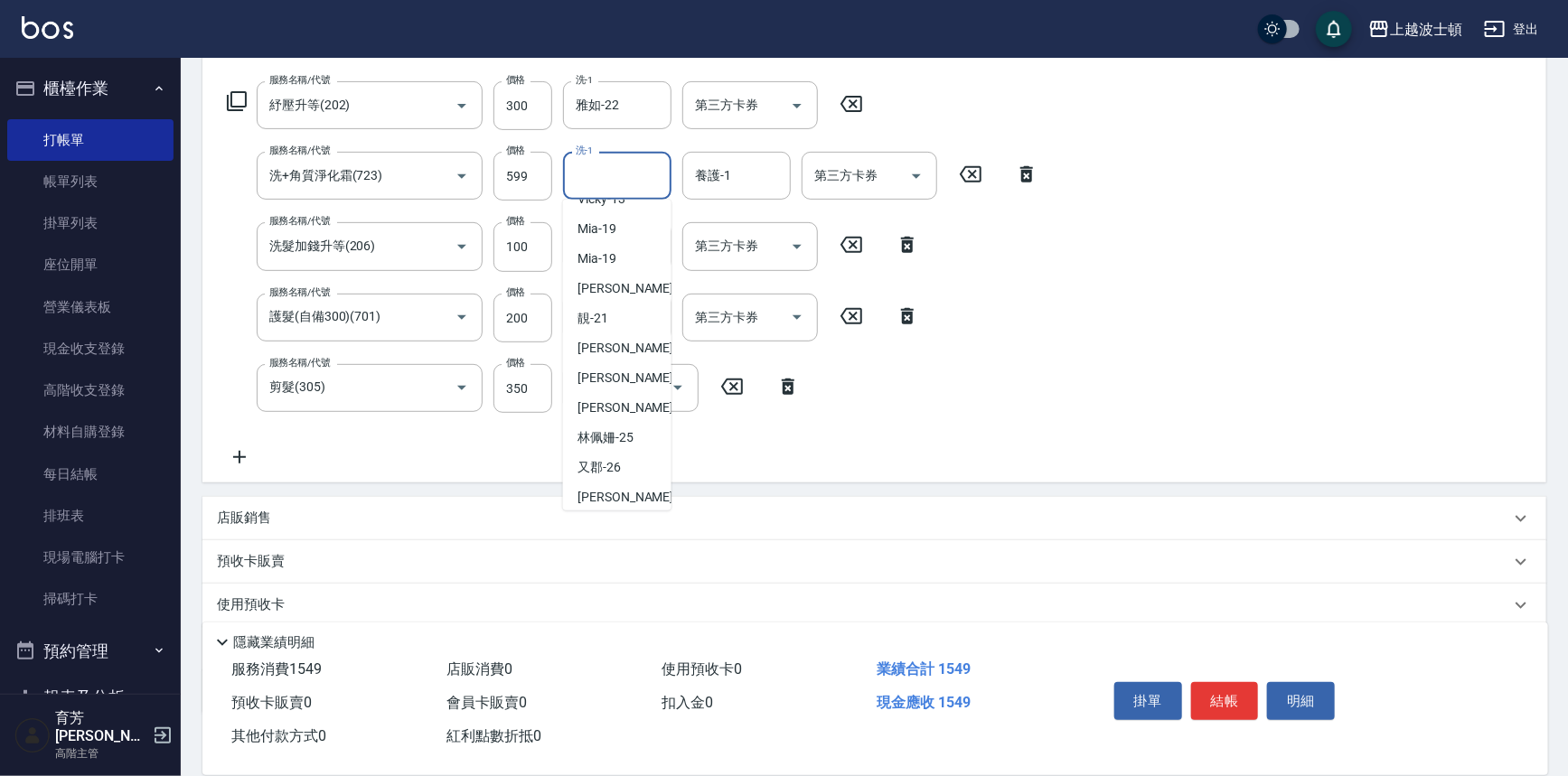
scroll to position [146, 0]
click at [618, 334] on span "雅如 -22" at bounding box center [635, 343] width 114 height 19
type input "雅如-22"
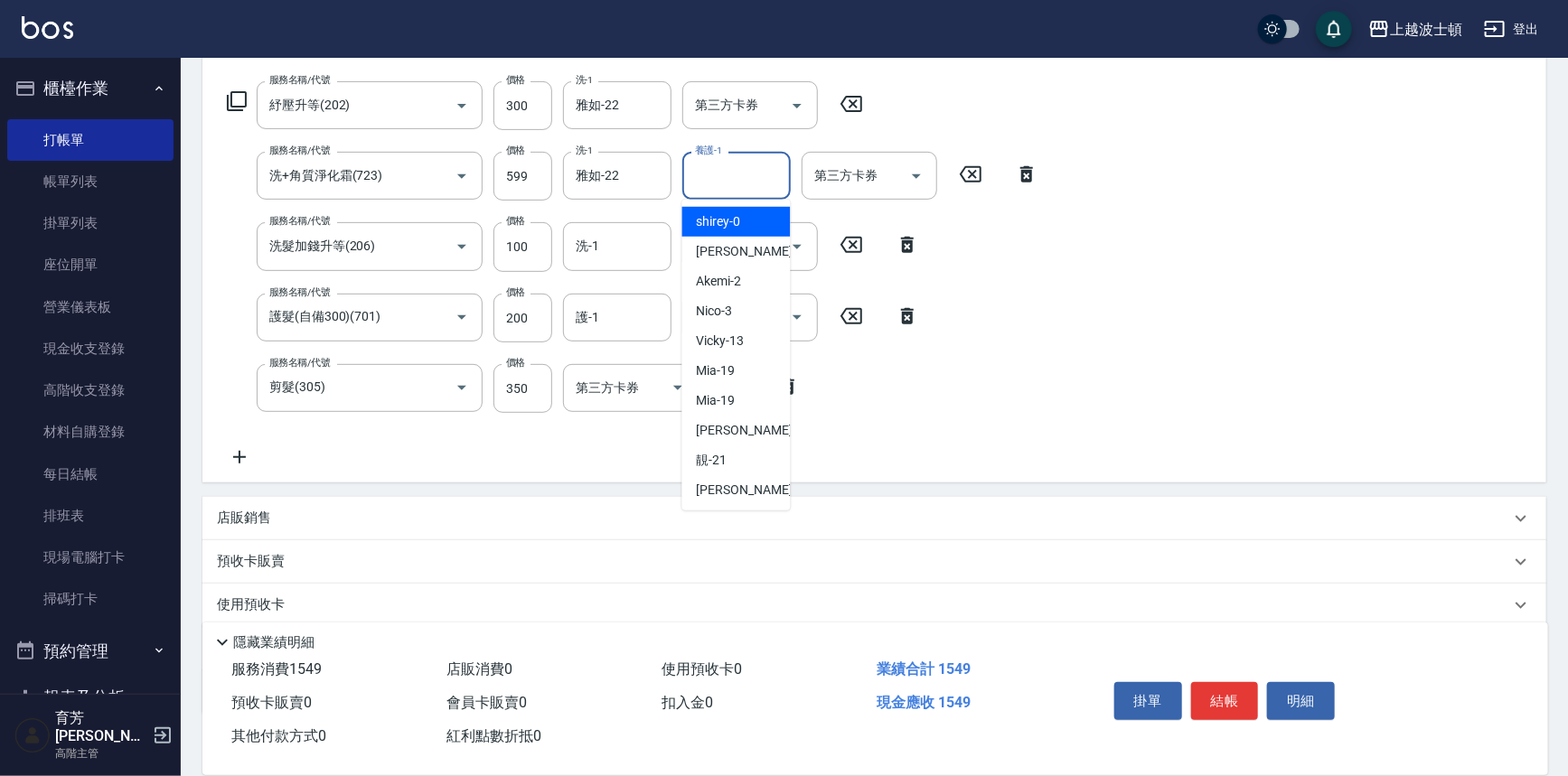
click at [742, 170] on input "養護-1" at bounding box center [736, 175] width 92 height 32
click at [709, 252] on span "[PERSON_NAME] -1" at bounding box center [750, 252] width 106 height 19
type input "[PERSON_NAME]-1"
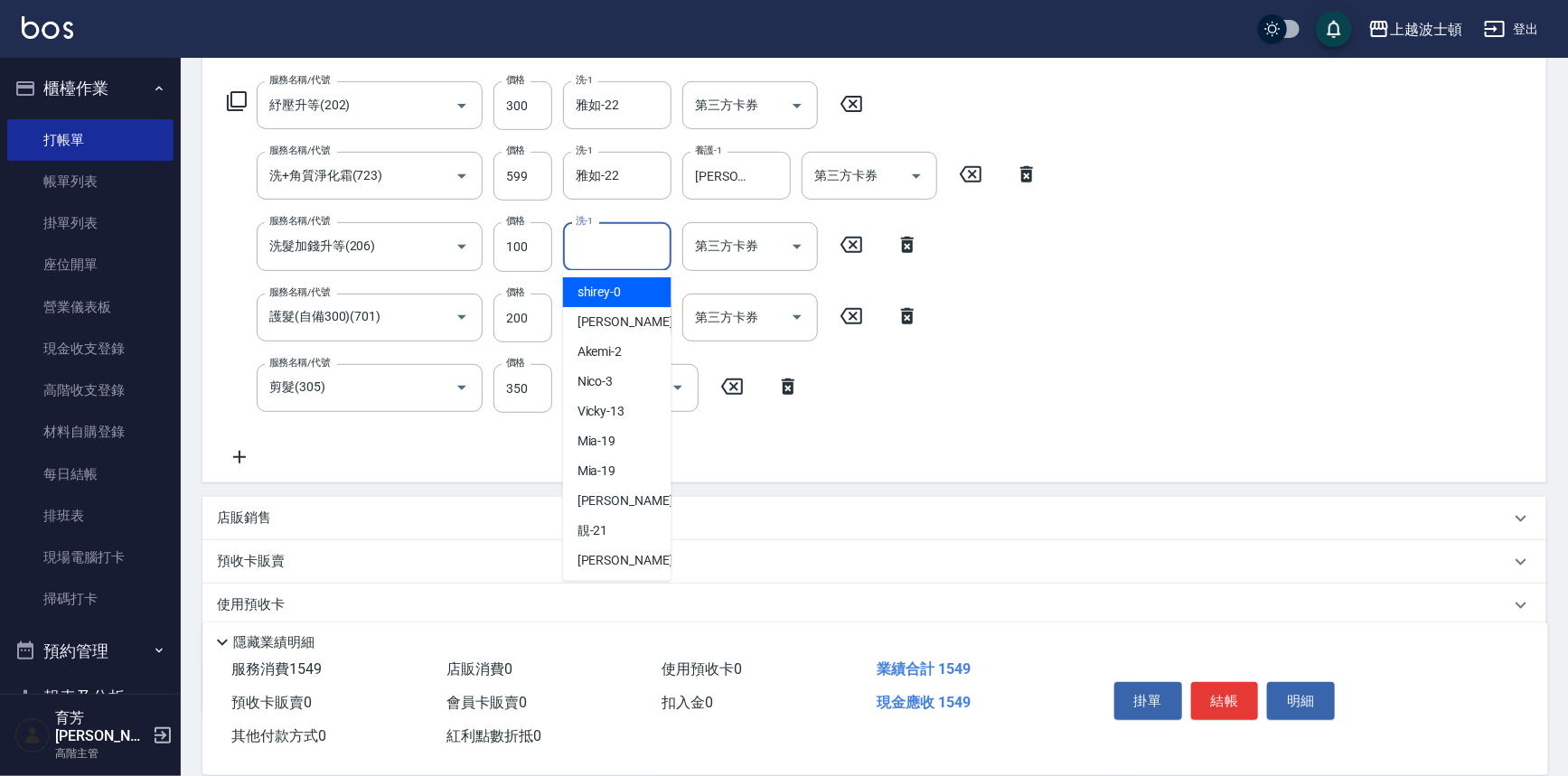
click at [622, 259] on input "洗-1" at bounding box center [617, 246] width 92 height 32
click at [618, 321] on div "[PERSON_NAME] -1" at bounding box center [618, 321] width 108 height 30
type input "[PERSON_NAME]-1"
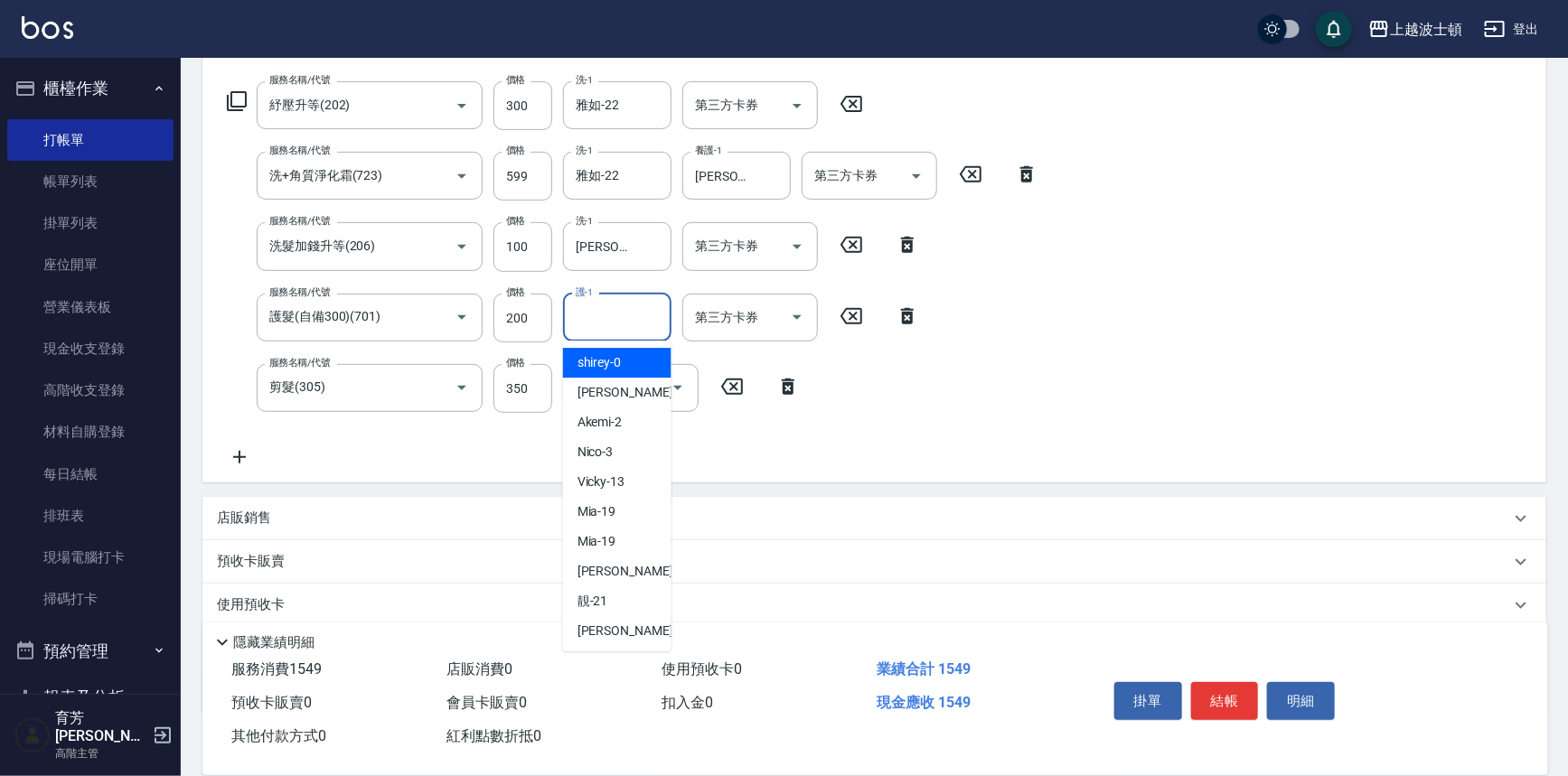
click at [618, 321] on input "護-1" at bounding box center [617, 317] width 92 height 32
click at [618, 398] on div "[PERSON_NAME] -1" at bounding box center [618, 392] width 108 height 30
type input "[PERSON_NAME]-1"
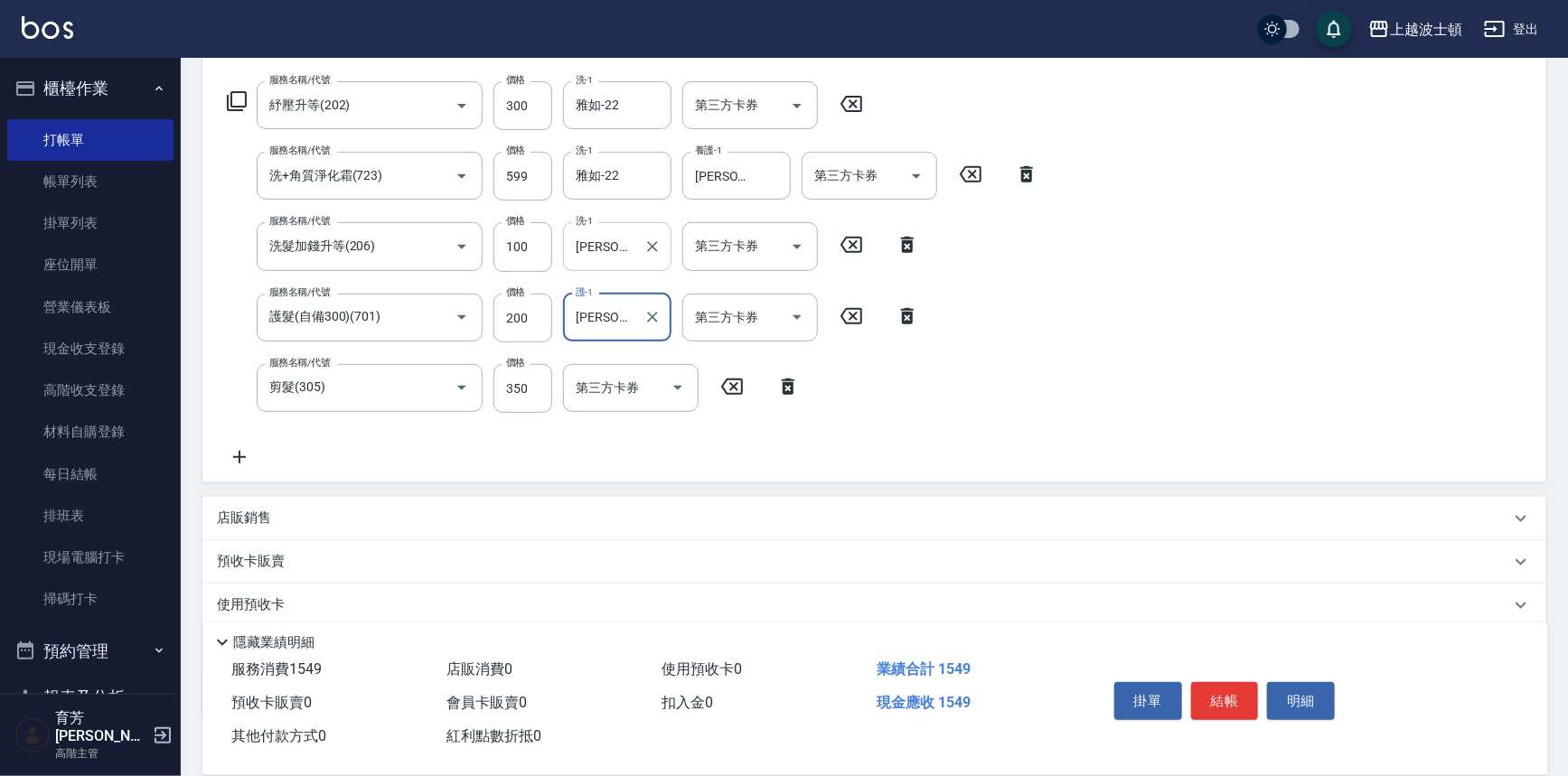
click at [614, 252] on input "[PERSON_NAME]-1" at bounding box center [603, 246] width 65 height 32
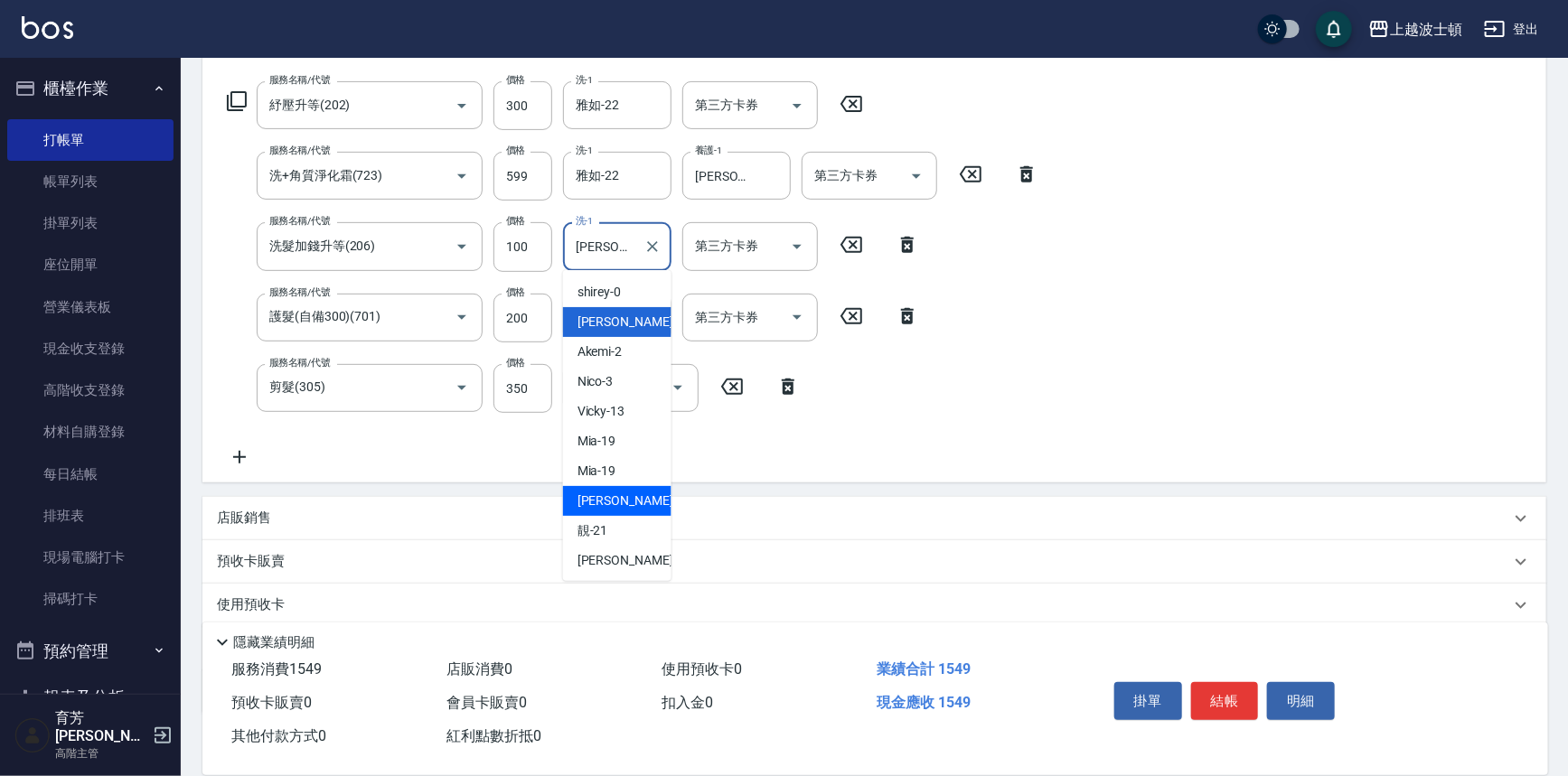
click at [630, 504] on div "燕如 -20" at bounding box center [618, 500] width 108 height 30
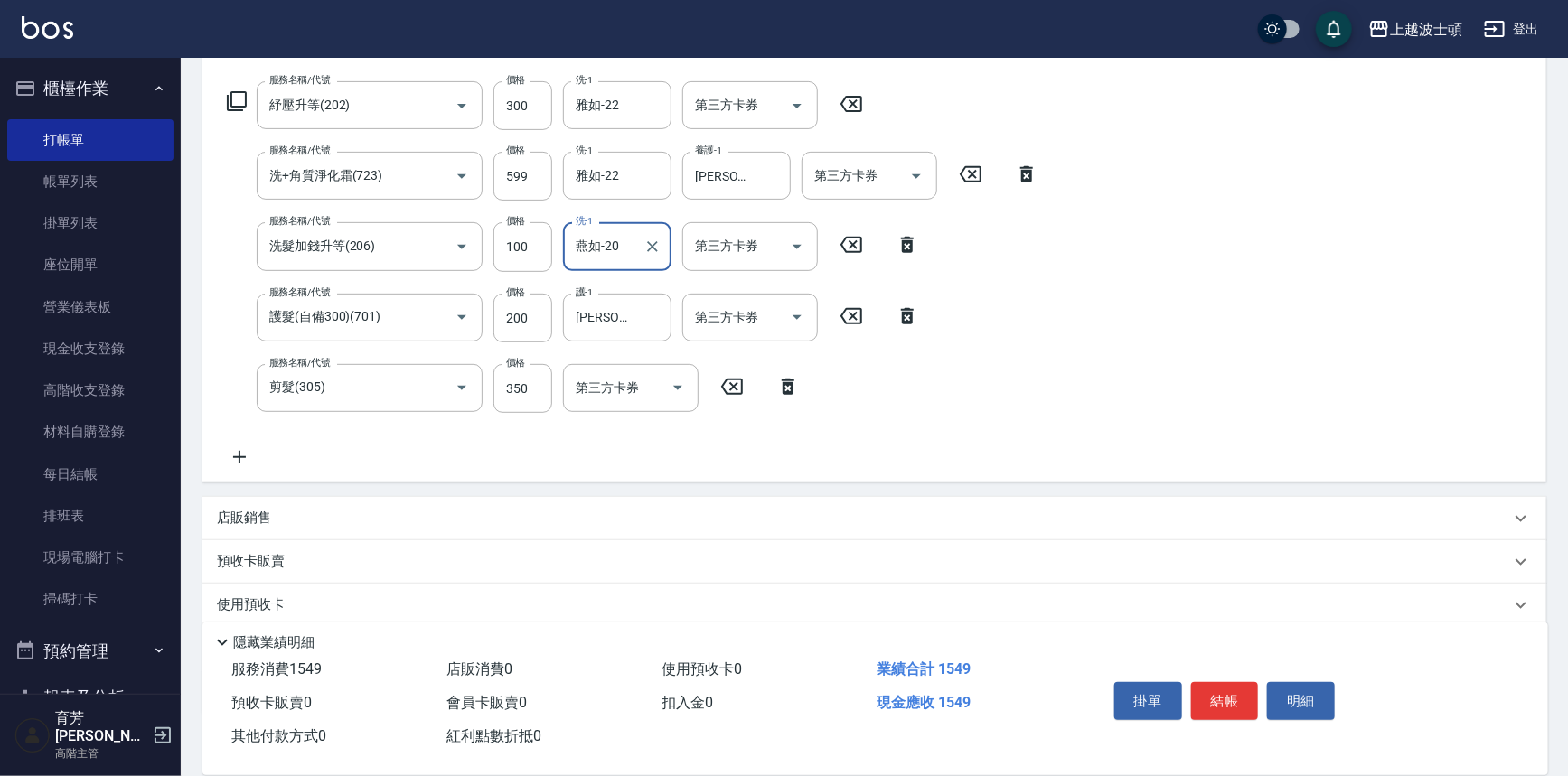
click at [609, 243] on input "燕如-20" at bounding box center [603, 246] width 65 height 32
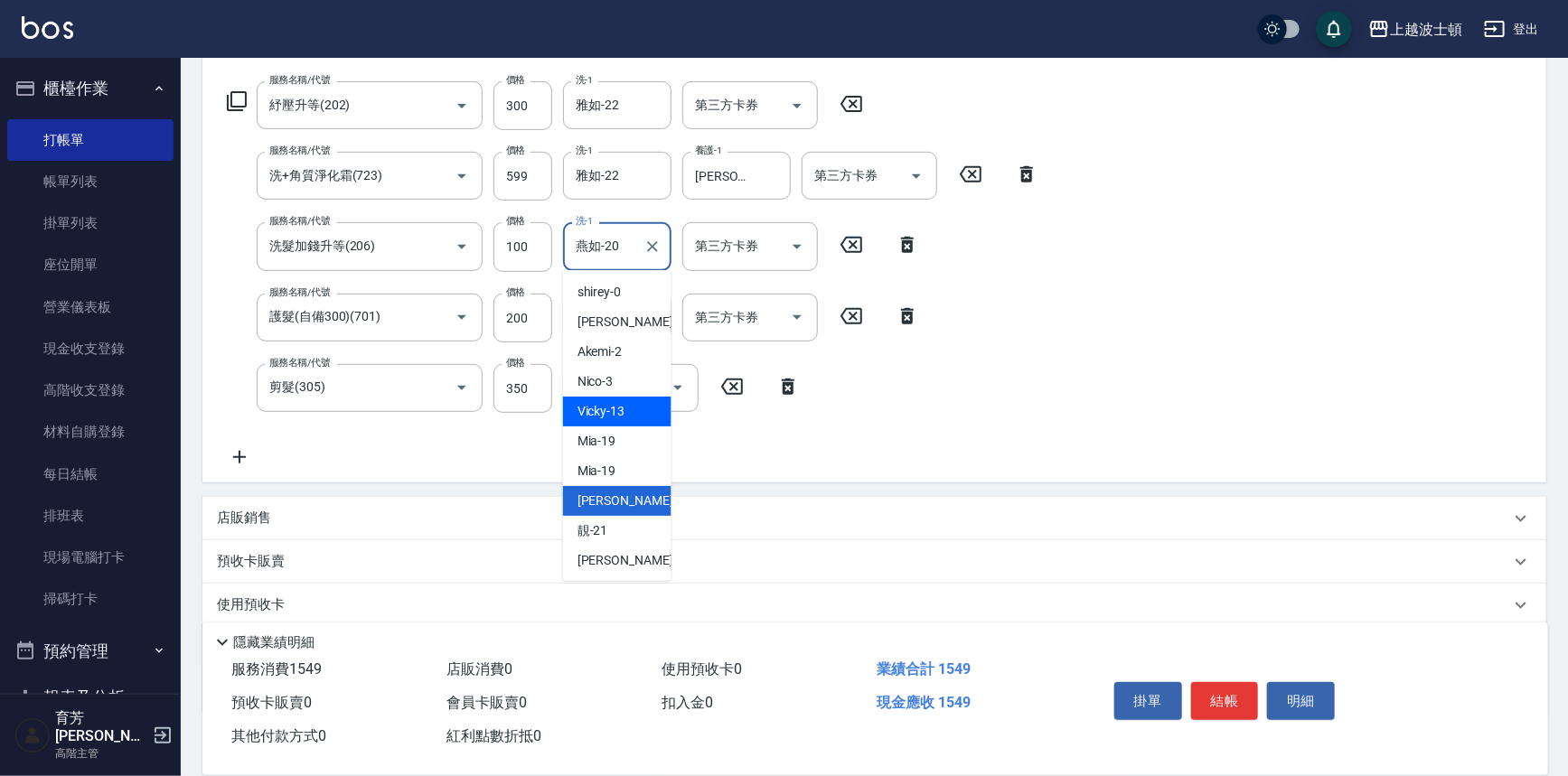
scroll to position [45, 0]
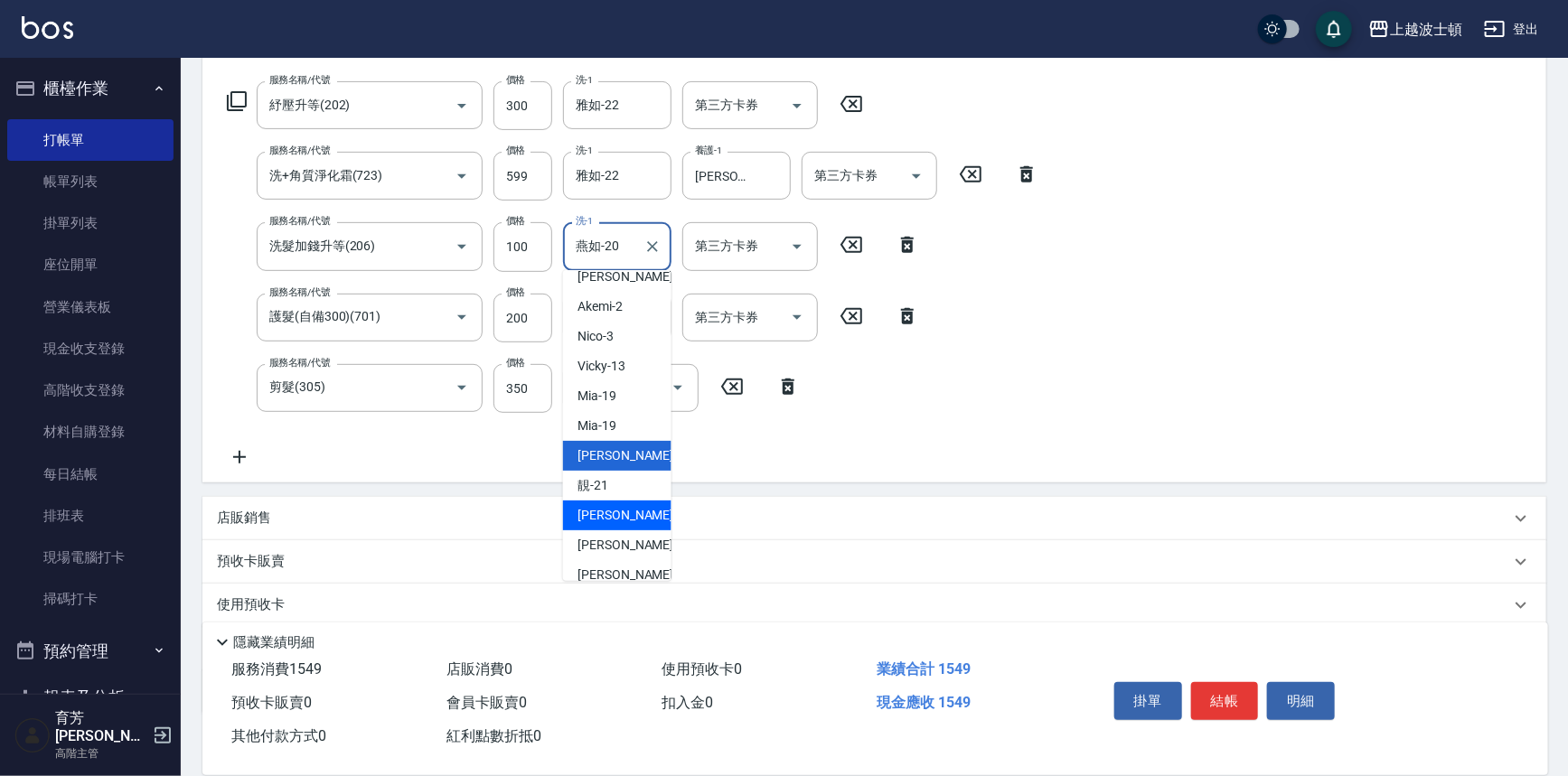
click at [635, 503] on div "雅如 -22" at bounding box center [618, 515] width 108 height 30
type input "雅如-22"
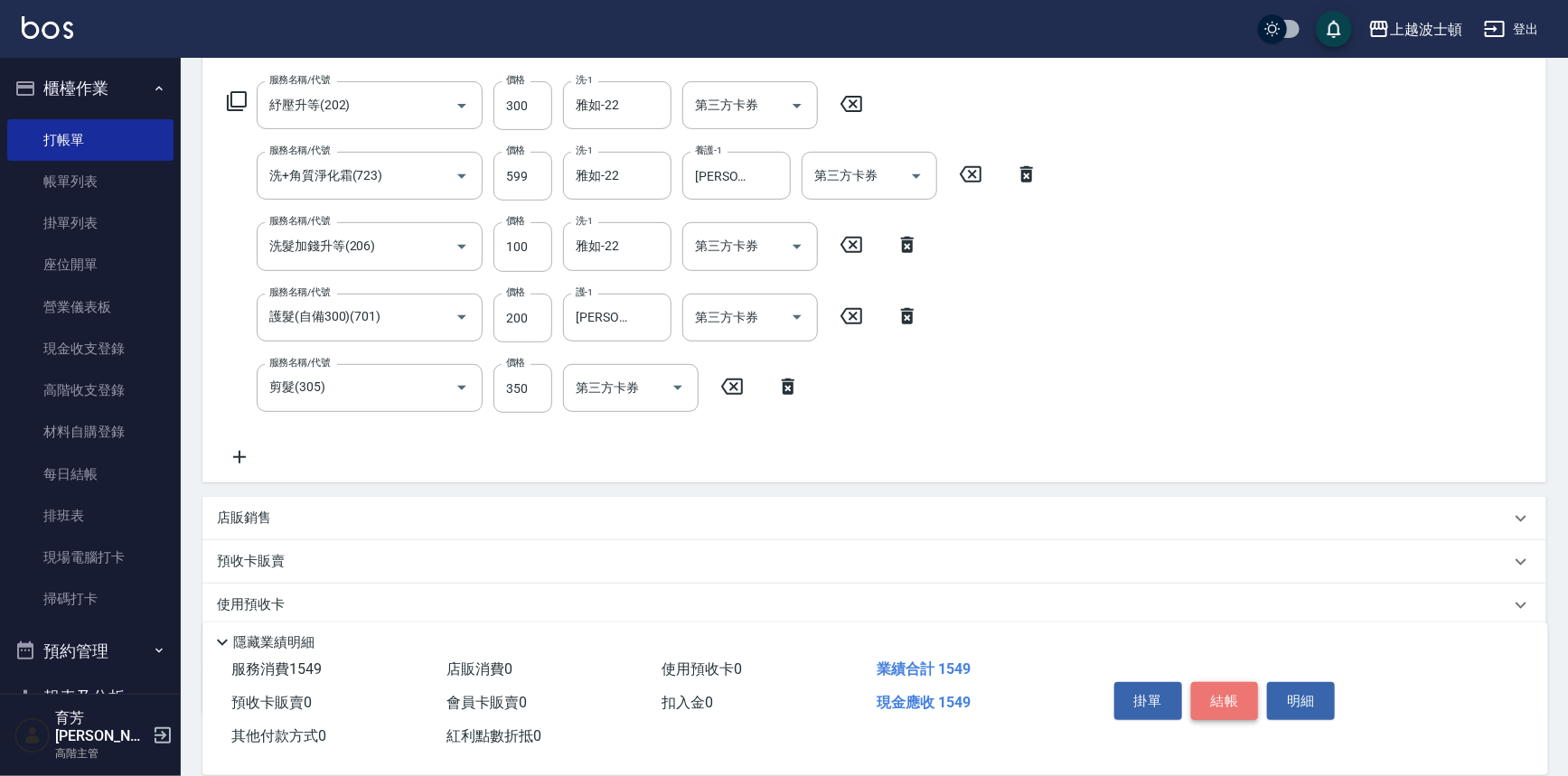
click at [1217, 696] on button "結帳" at bounding box center [1224, 701] width 68 height 38
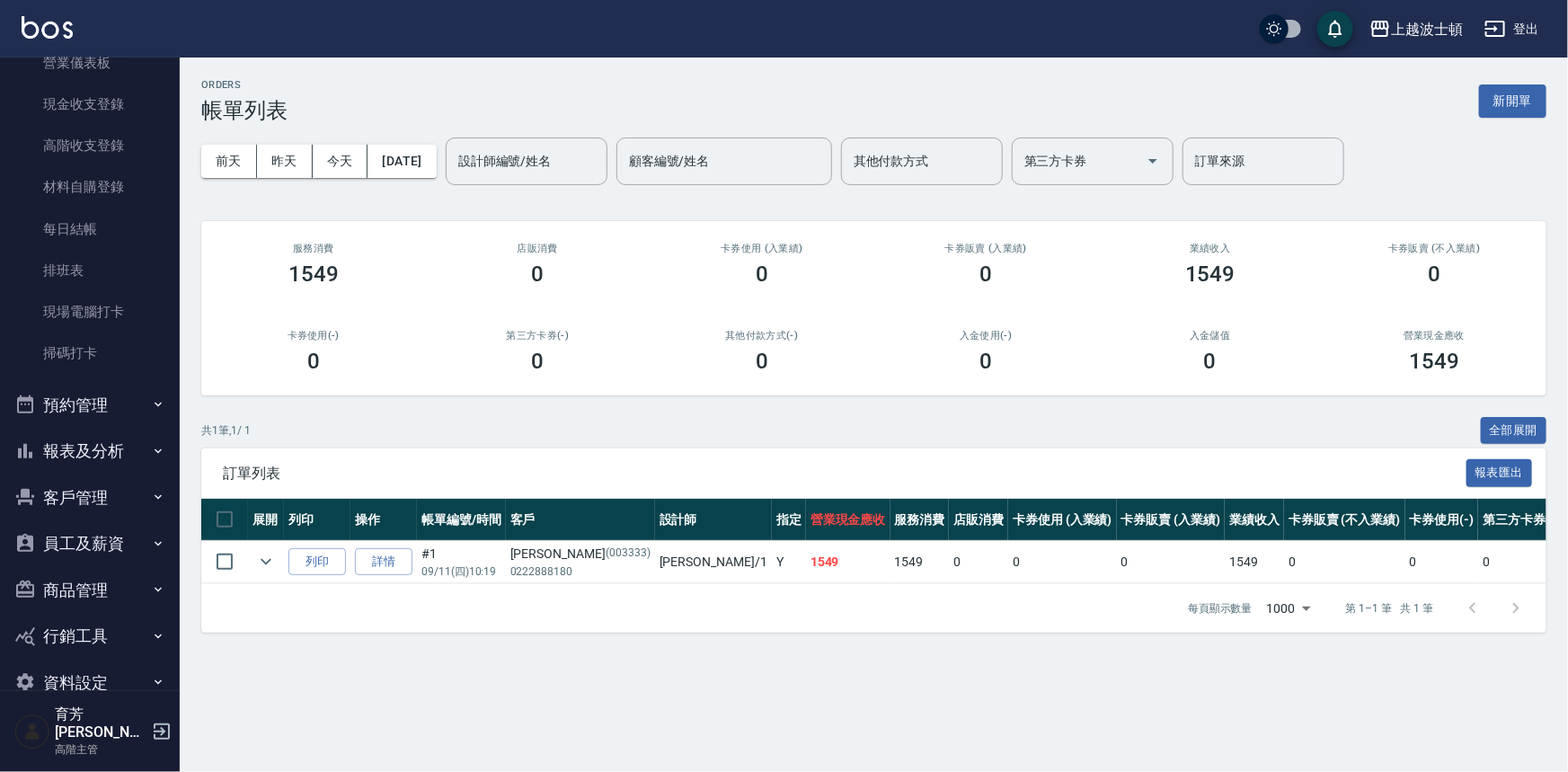
scroll to position [263, 0]
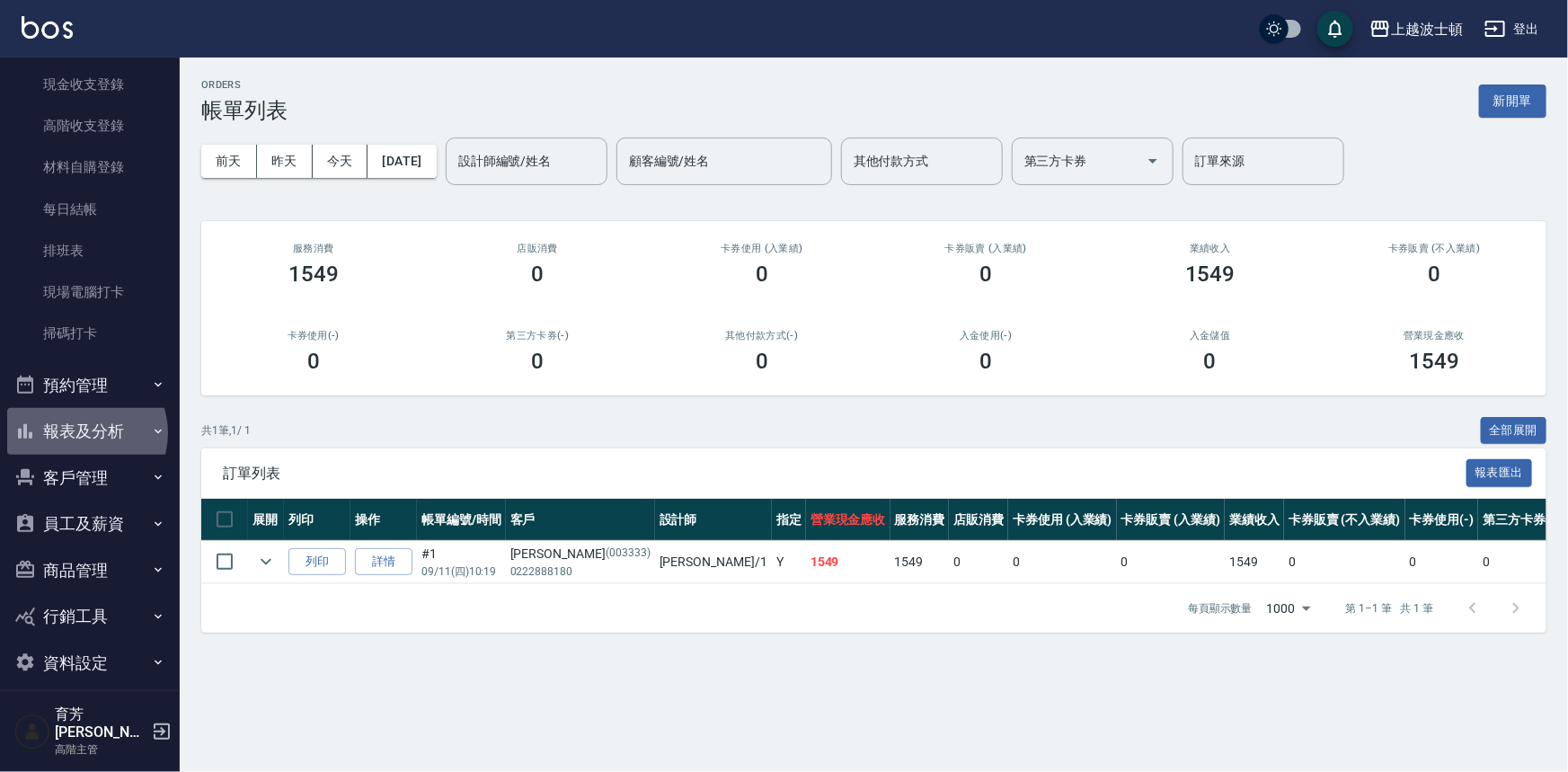
drag, startPoint x: 82, startPoint y: 432, endPoint x: 109, endPoint y: 393, distance: 47.4
click at [86, 430] on button "報表及分析" at bounding box center [90, 431] width 166 height 47
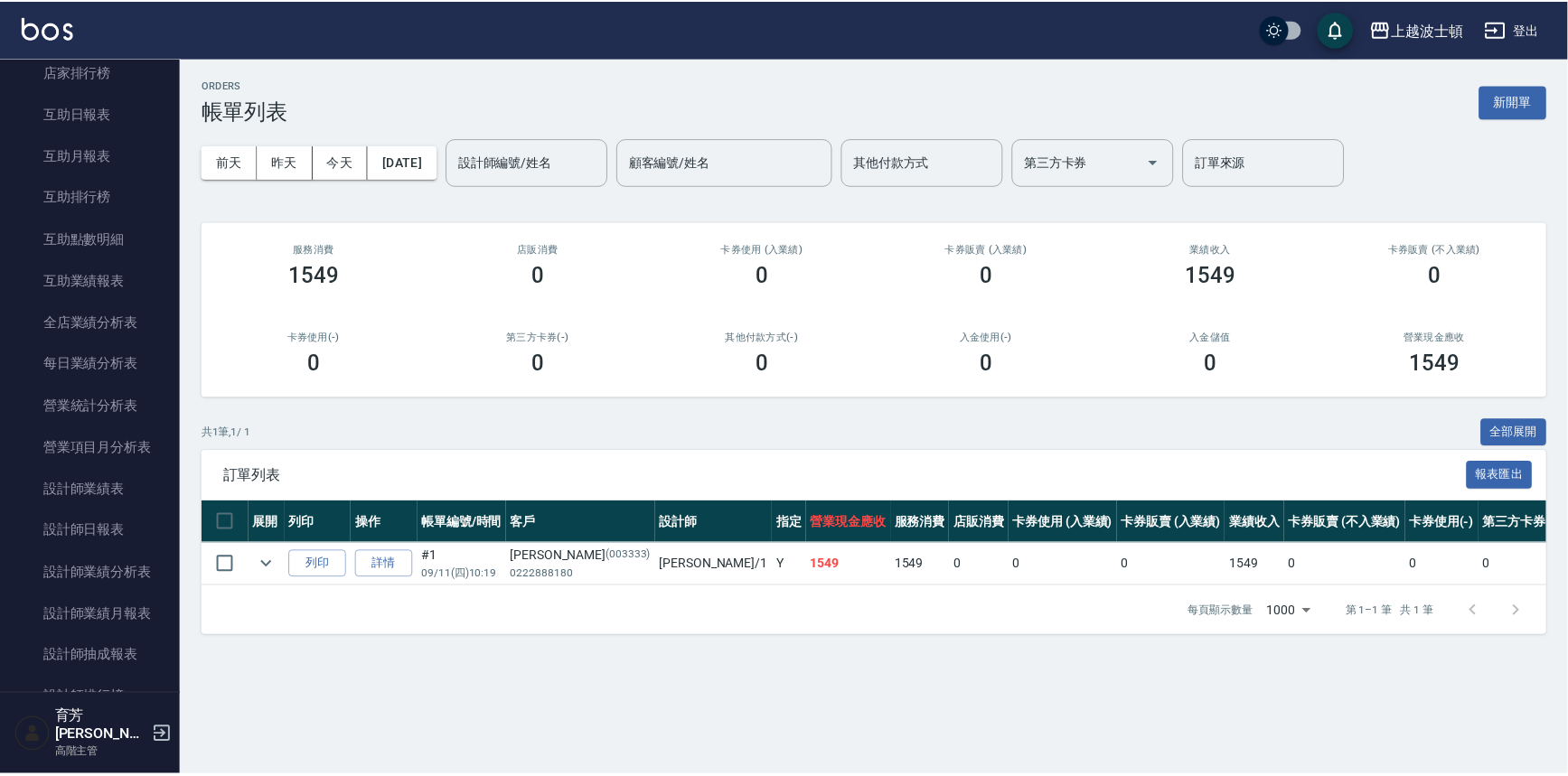
scroll to position [875, 0]
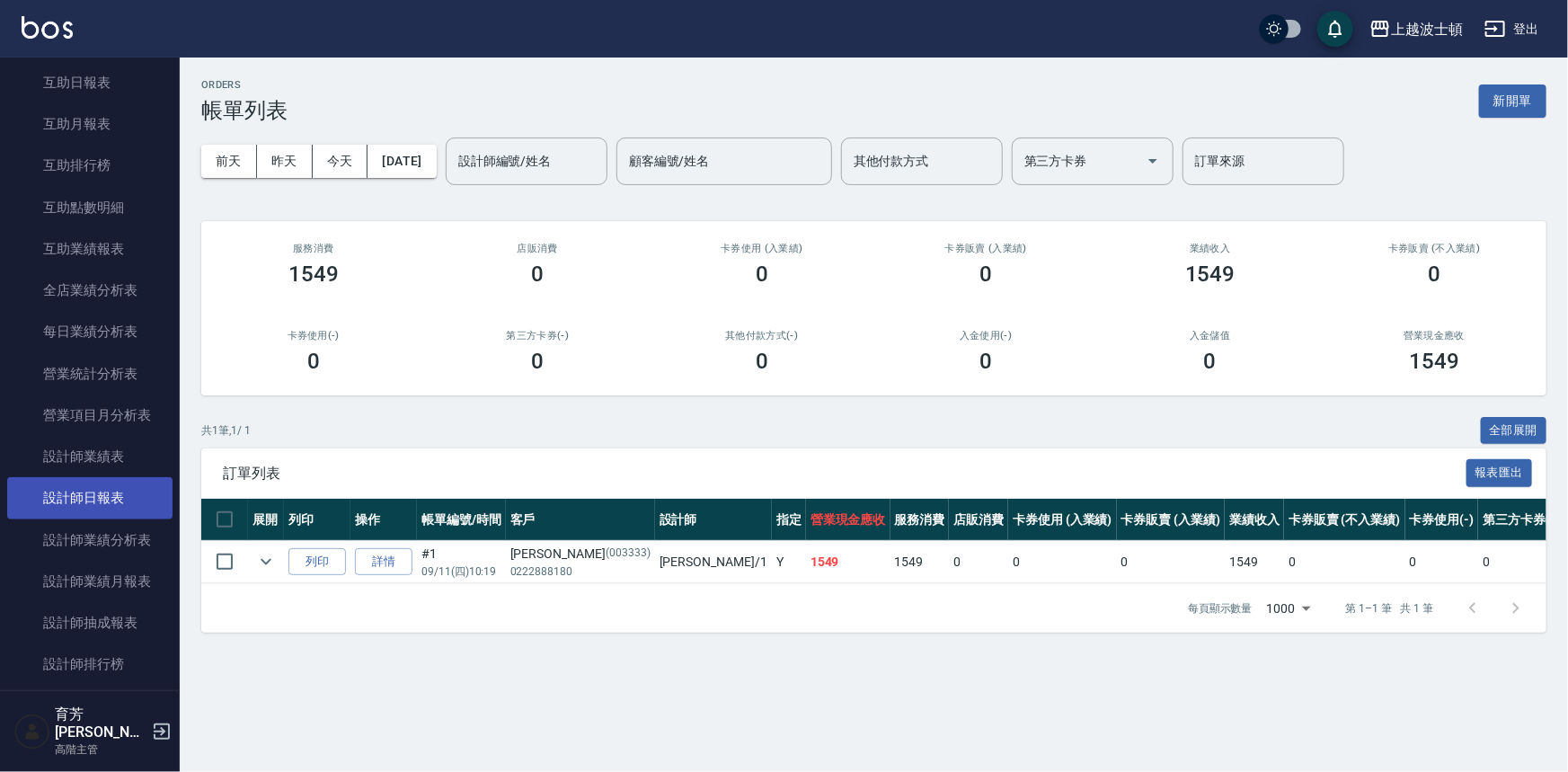
click at [101, 502] on link "設計師日報表" at bounding box center [90, 498] width 166 height 41
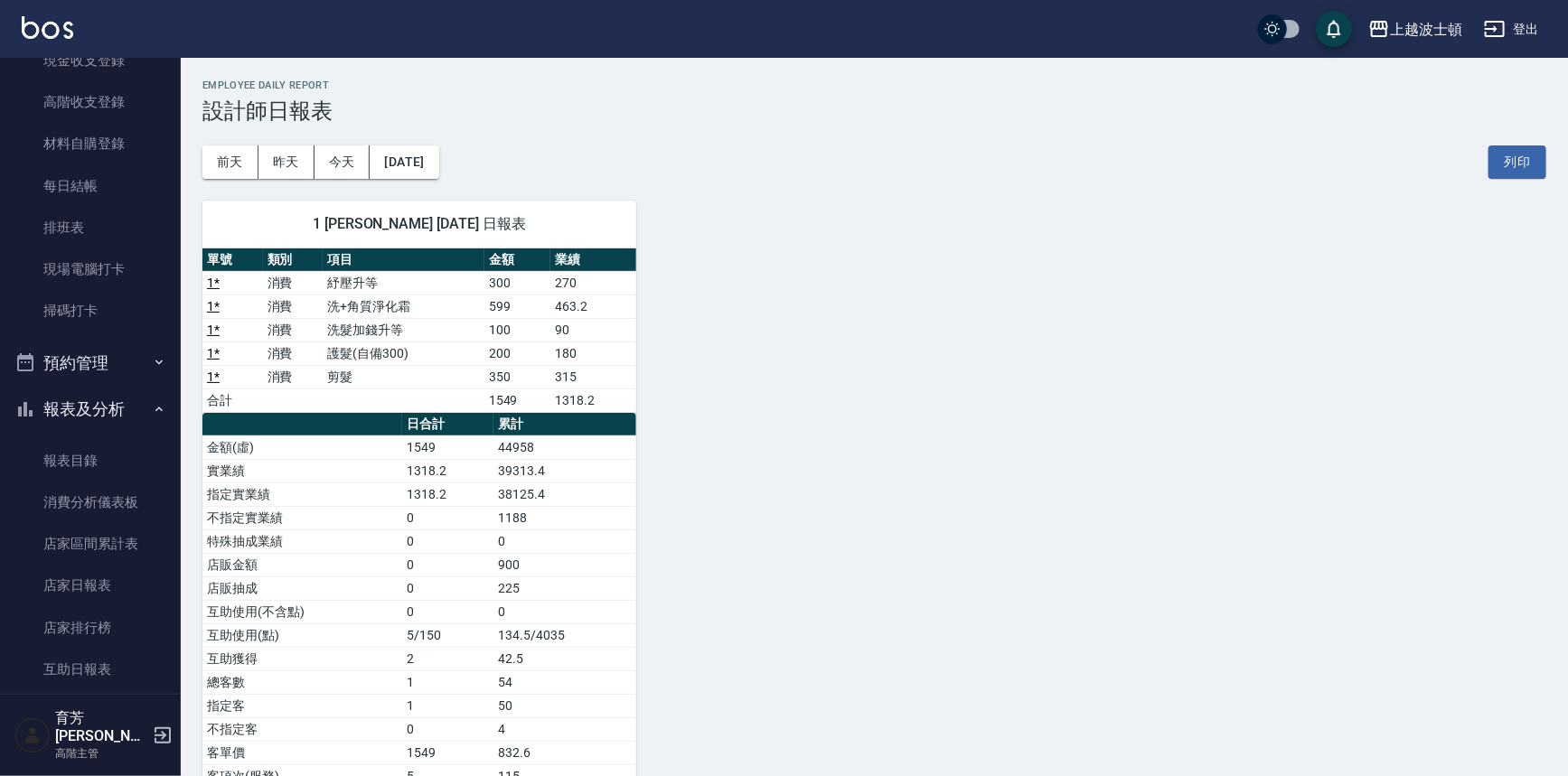
scroll to position [224, 0]
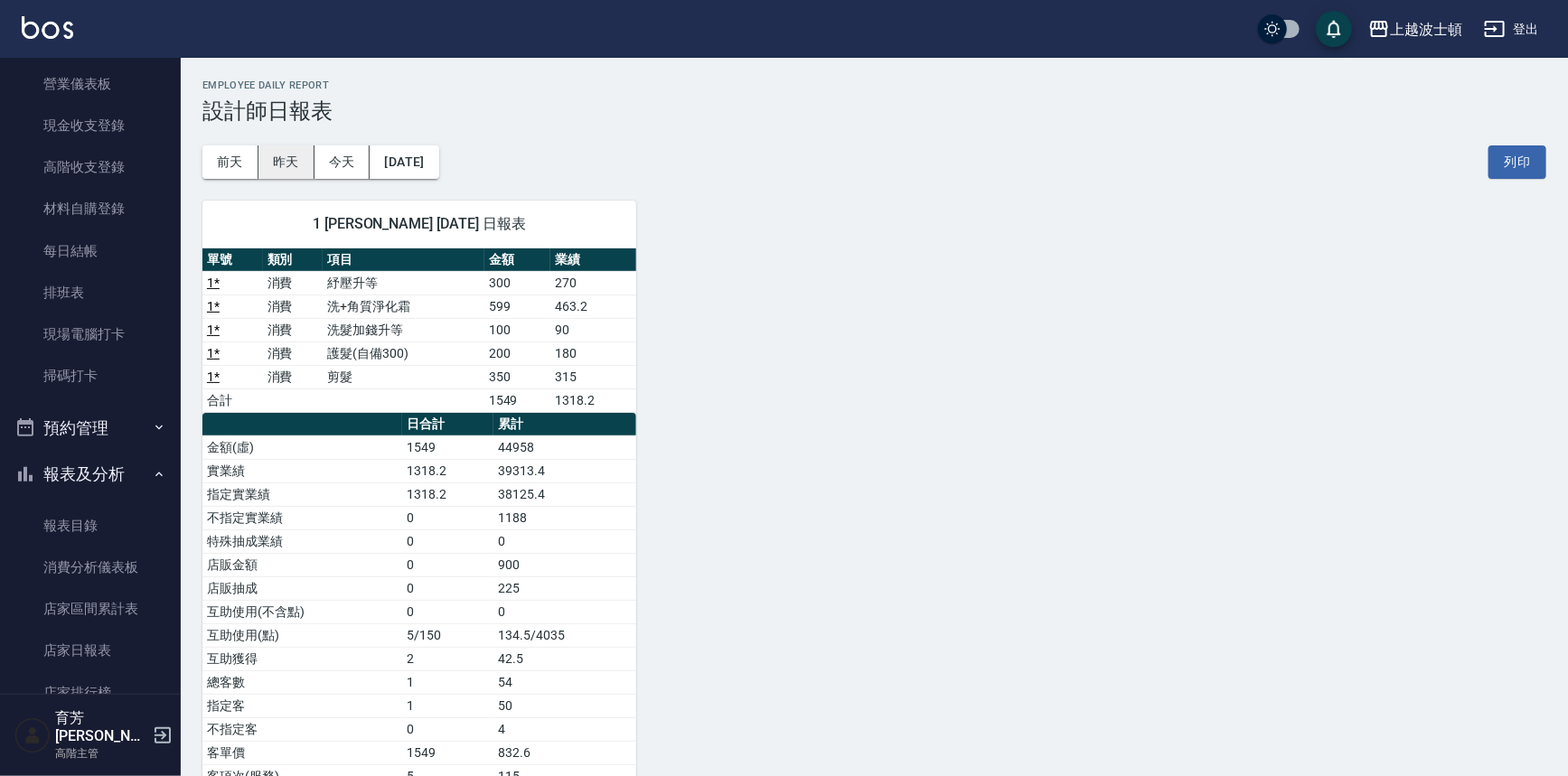
click at [292, 169] on button "昨天" at bounding box center [286, 162] width 56 height 34
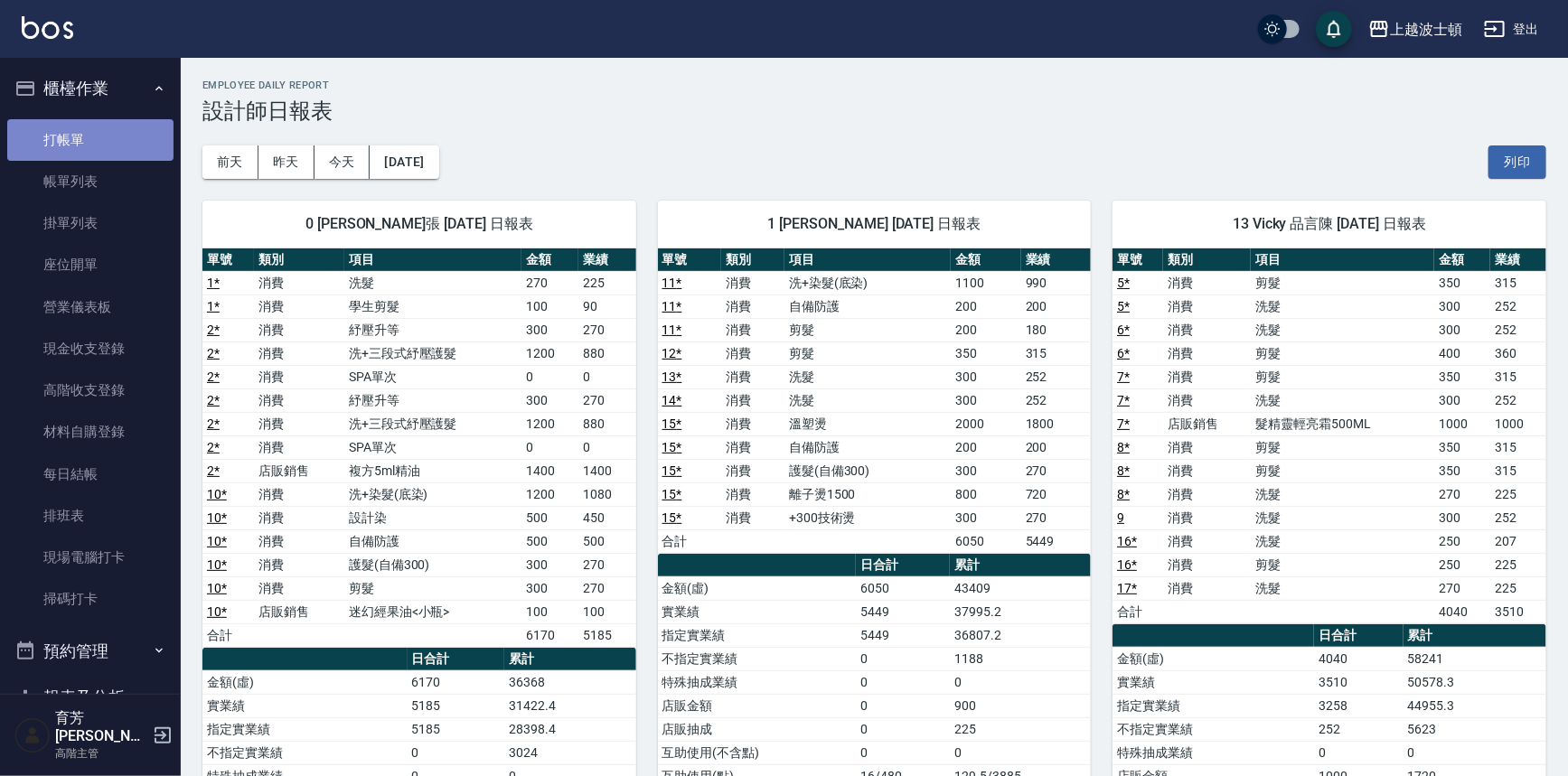
click at [102, 135] on link "打帳單" at bounding box center [90, 139] width 166 height 42
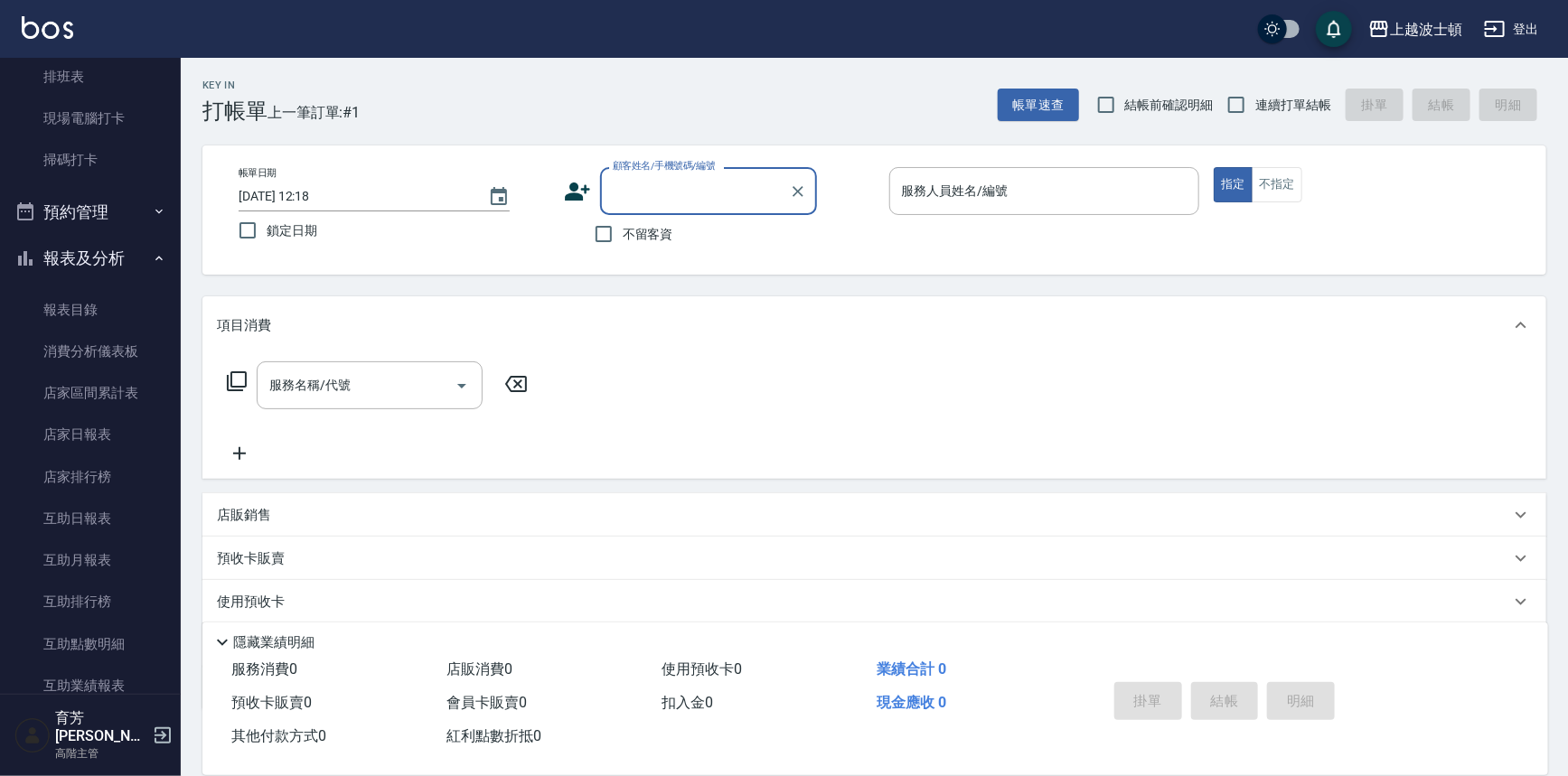
scroll to position [473, 0]
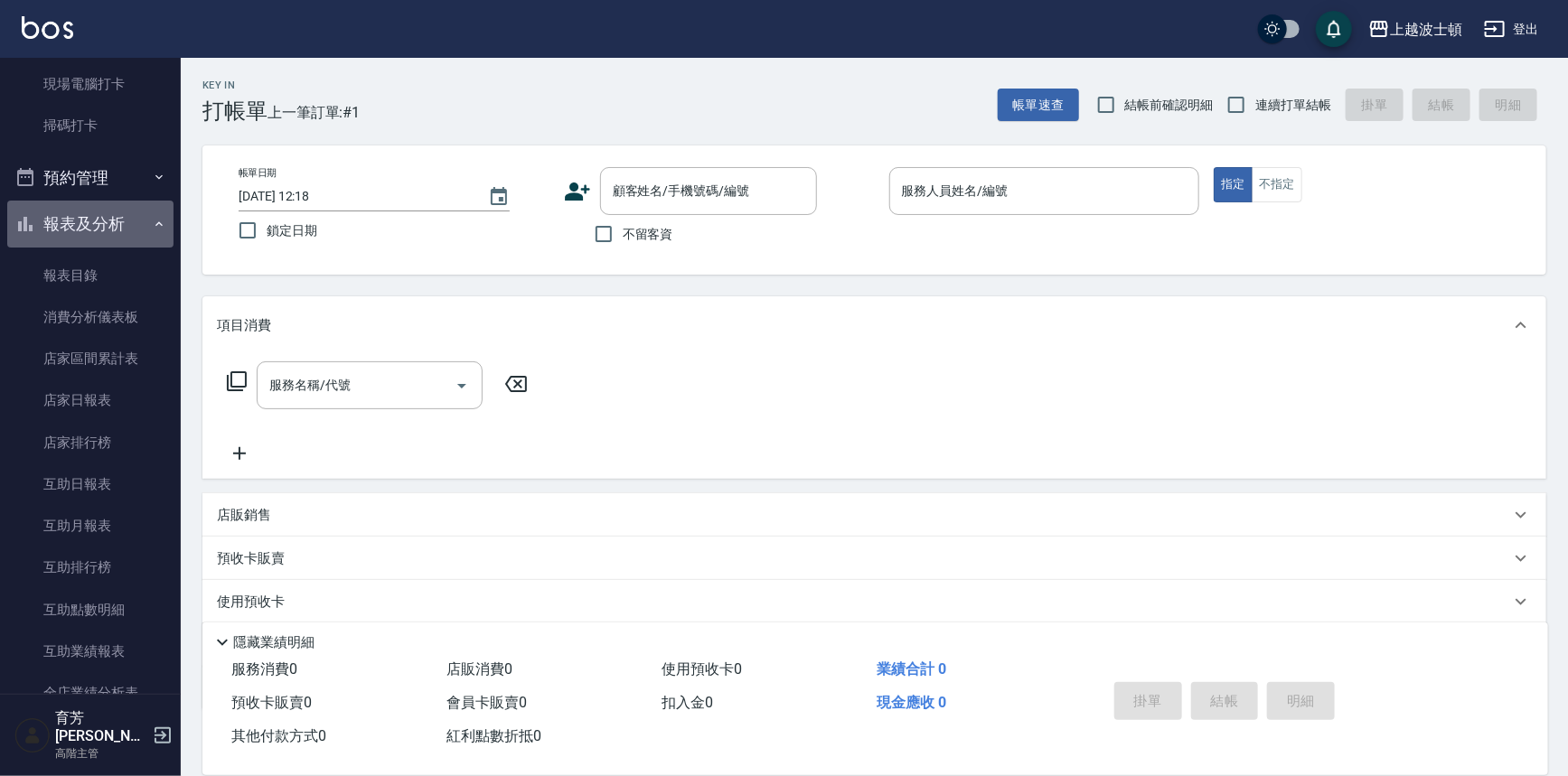
click at [152, 220] on icon "button" at bounding box center [159, 224] width 15 height 15
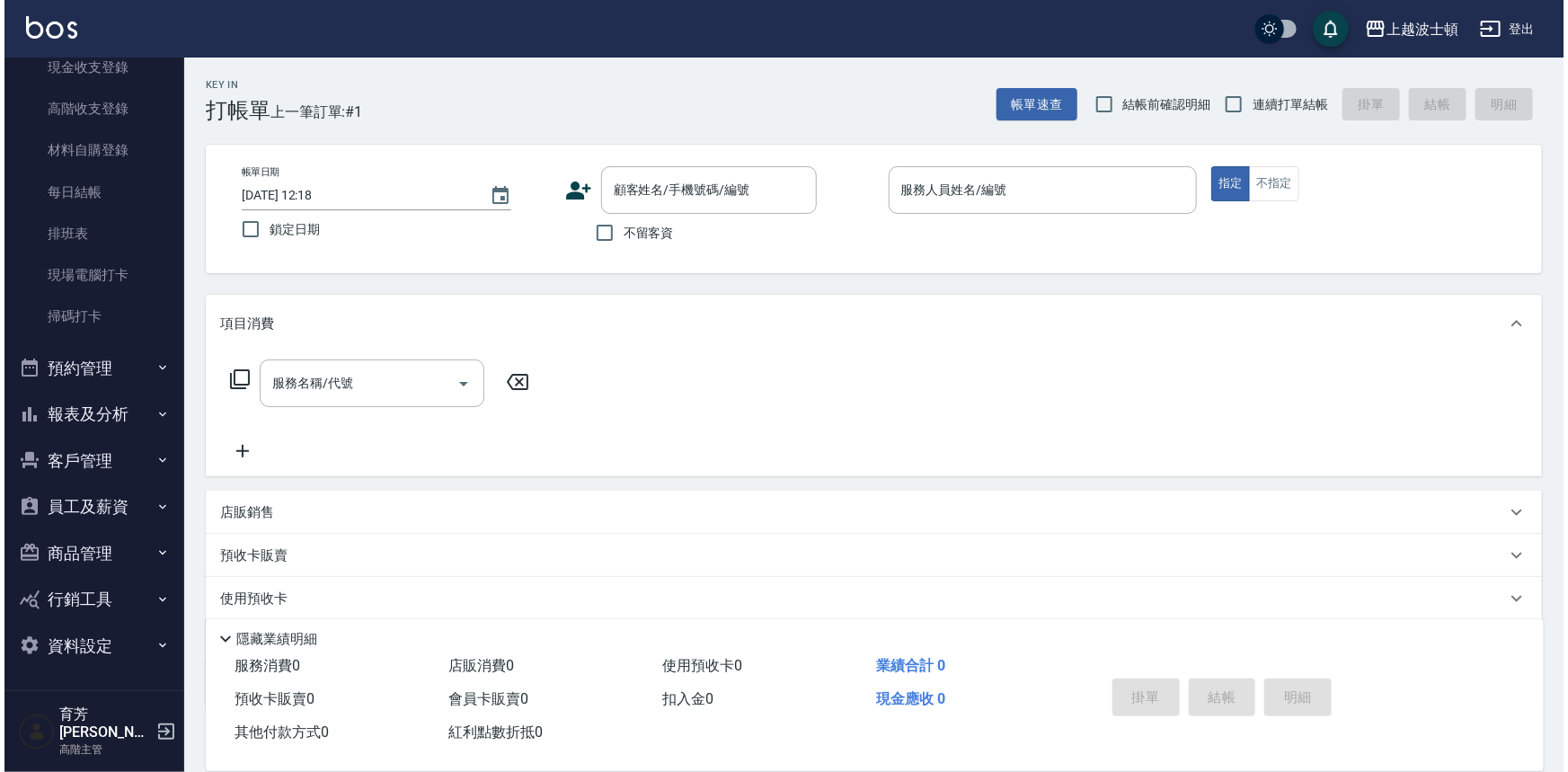
scroll to position [263, 0]
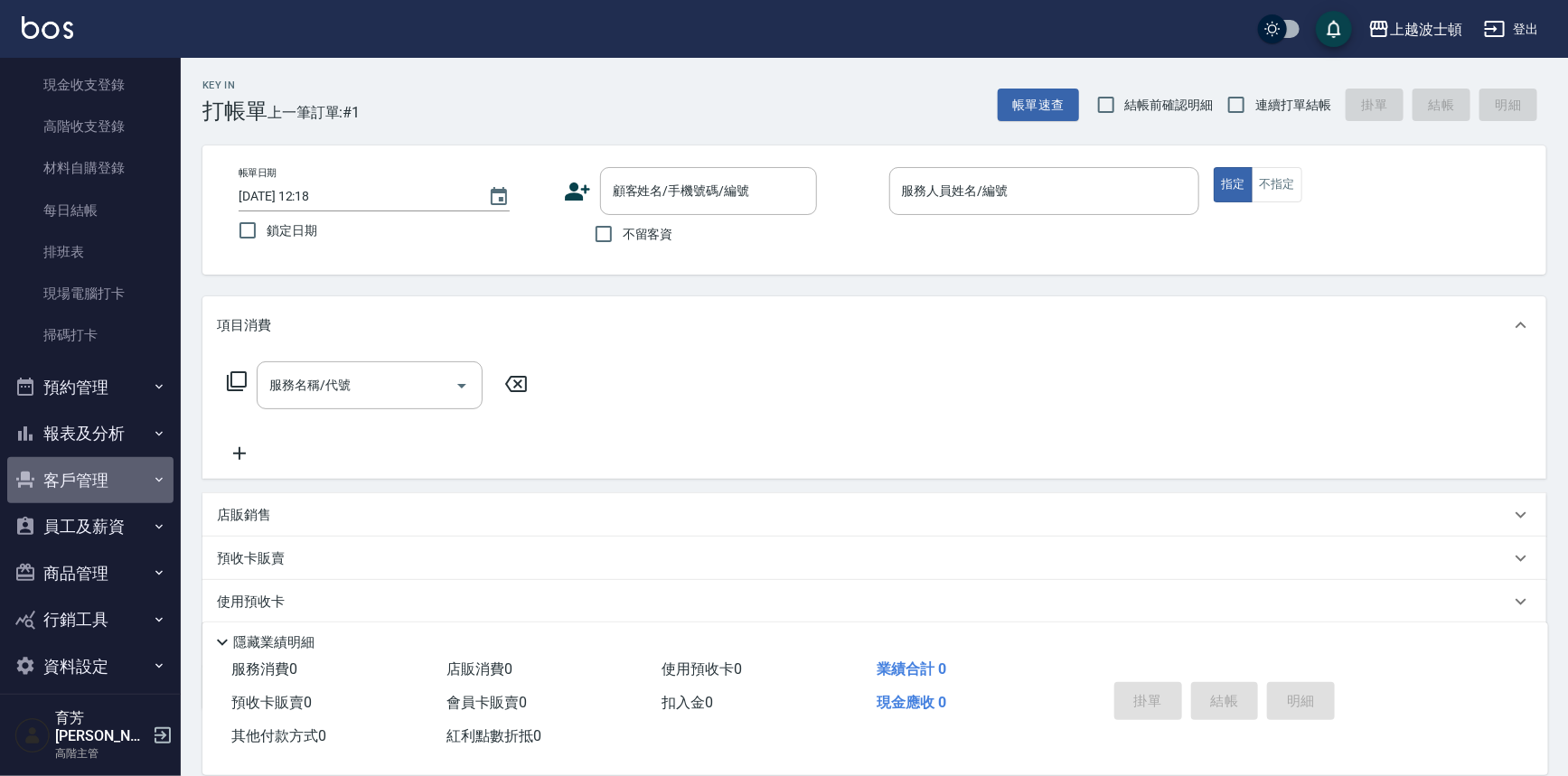
drag, startPoint x: 99, startPoint y: 479, endPoint x: 115, endPoint y: 415, distance: 66.0
click at [99, 479] on button "客戶管理" at bounding box center [90, 480] width 166 height 47
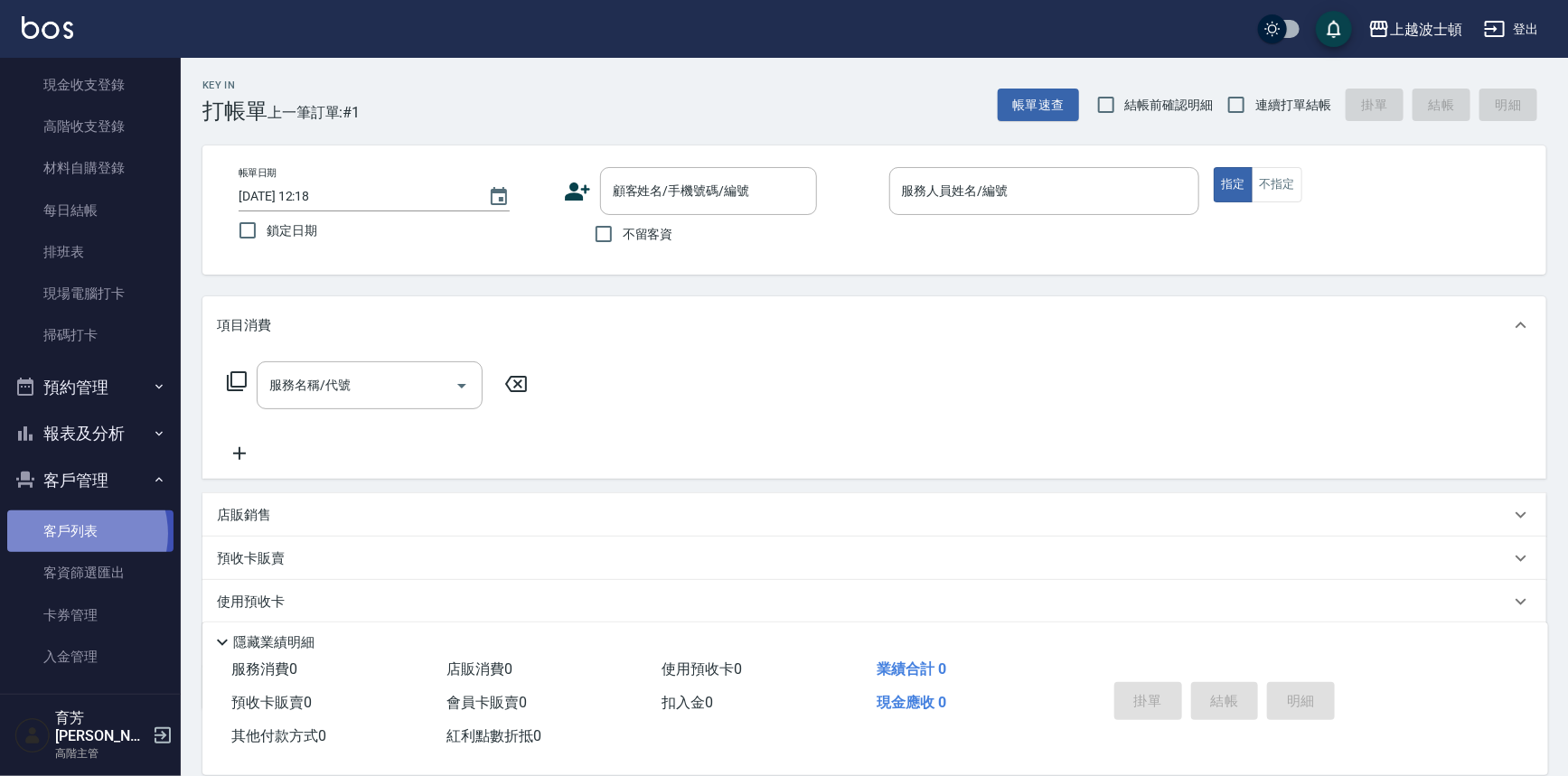
click at [71, 533] on link "客戶列表" at bounding box center [90, 530] width 166 height 42
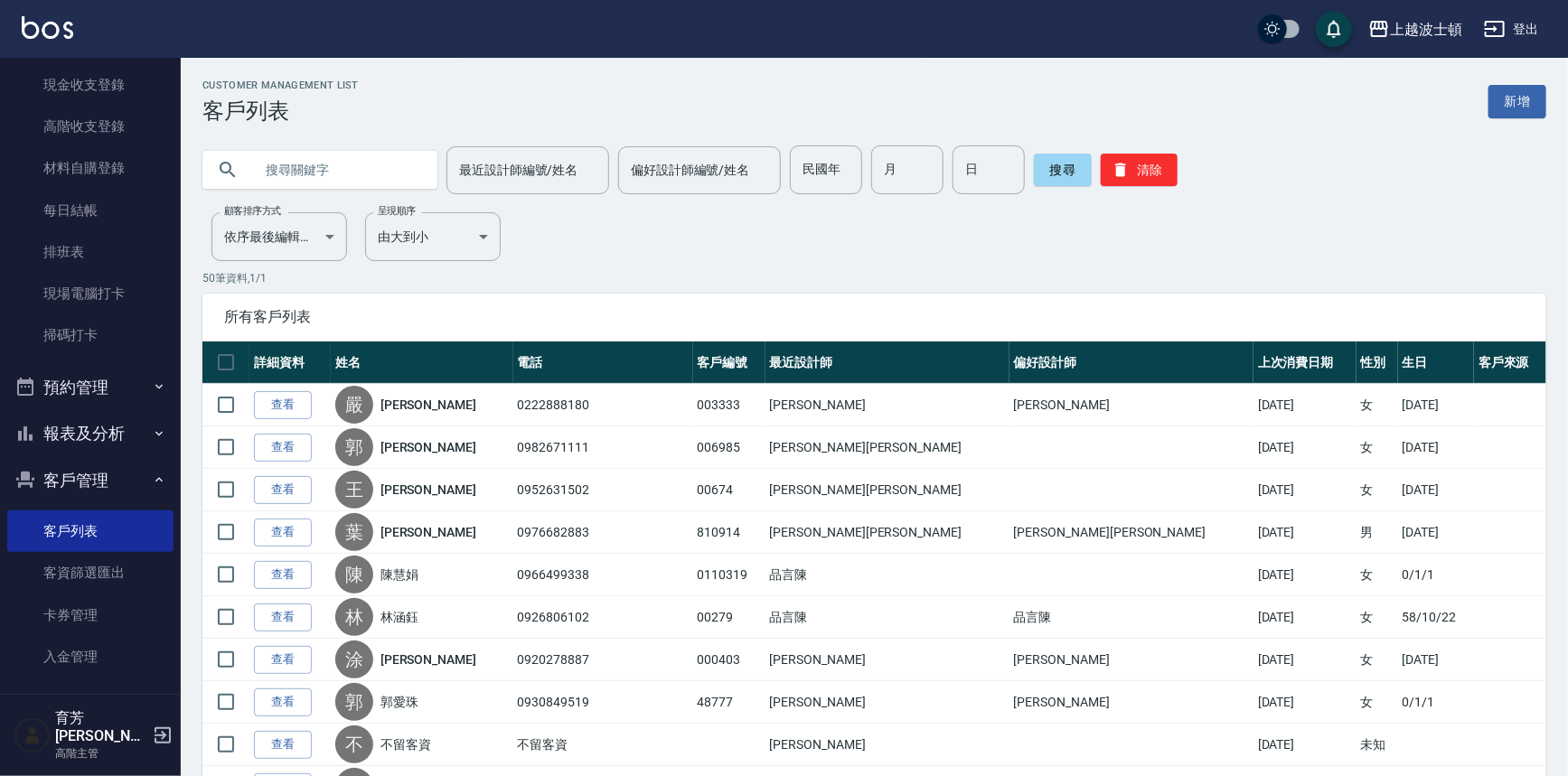
click at [322, 160] on input "text" at bounding box center [338, 169] width 170 height 48
type input "0952561907"
click at [1060, 174] on button "搜尋" at bounding box center [1063, 170] width 58 height 33
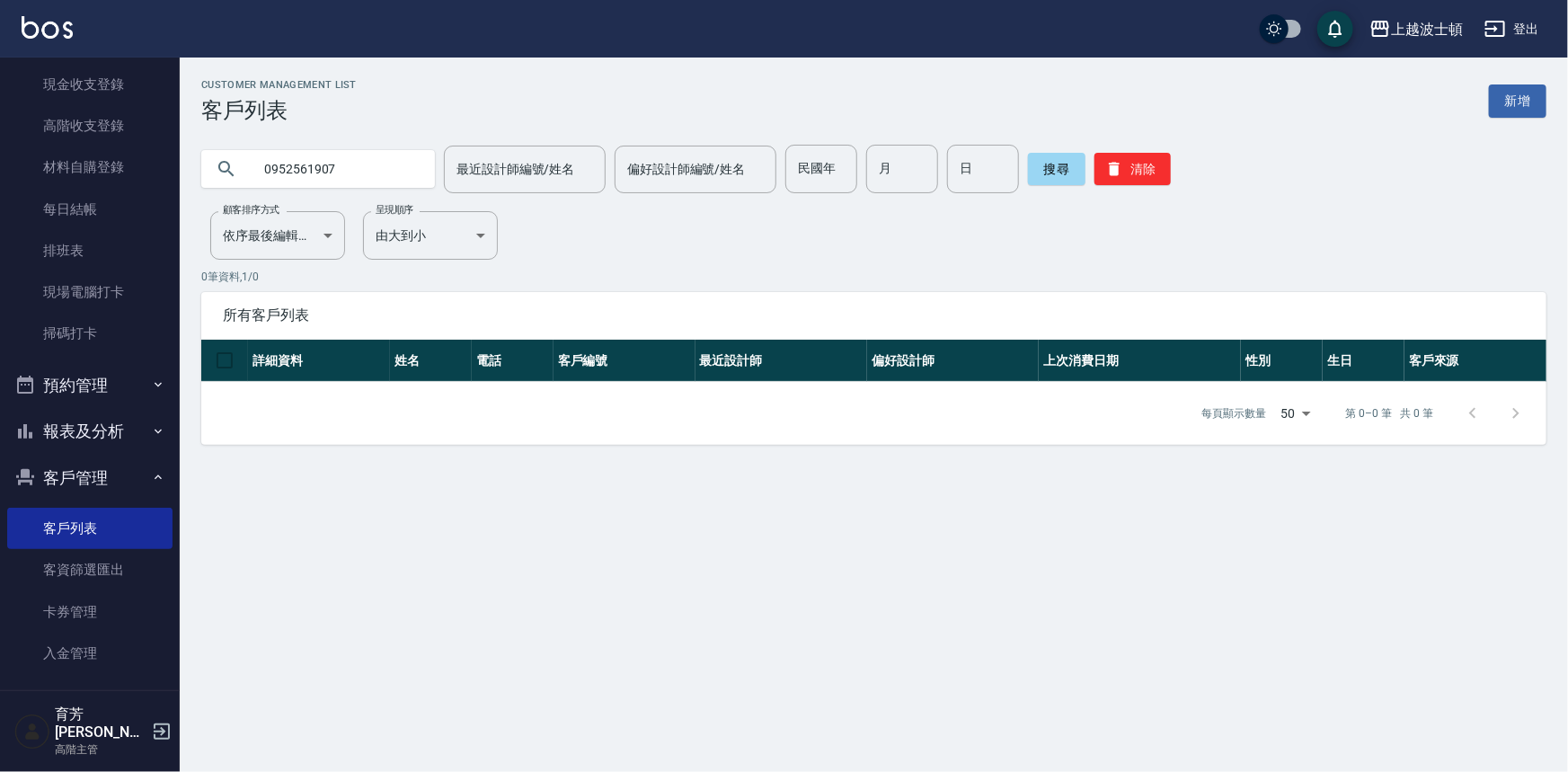
click at [351, 168] on input "0952561907" at bounding box center [336, 168] width 169 height 48
